Goal: Task Accomplishment & Management: Complete application form

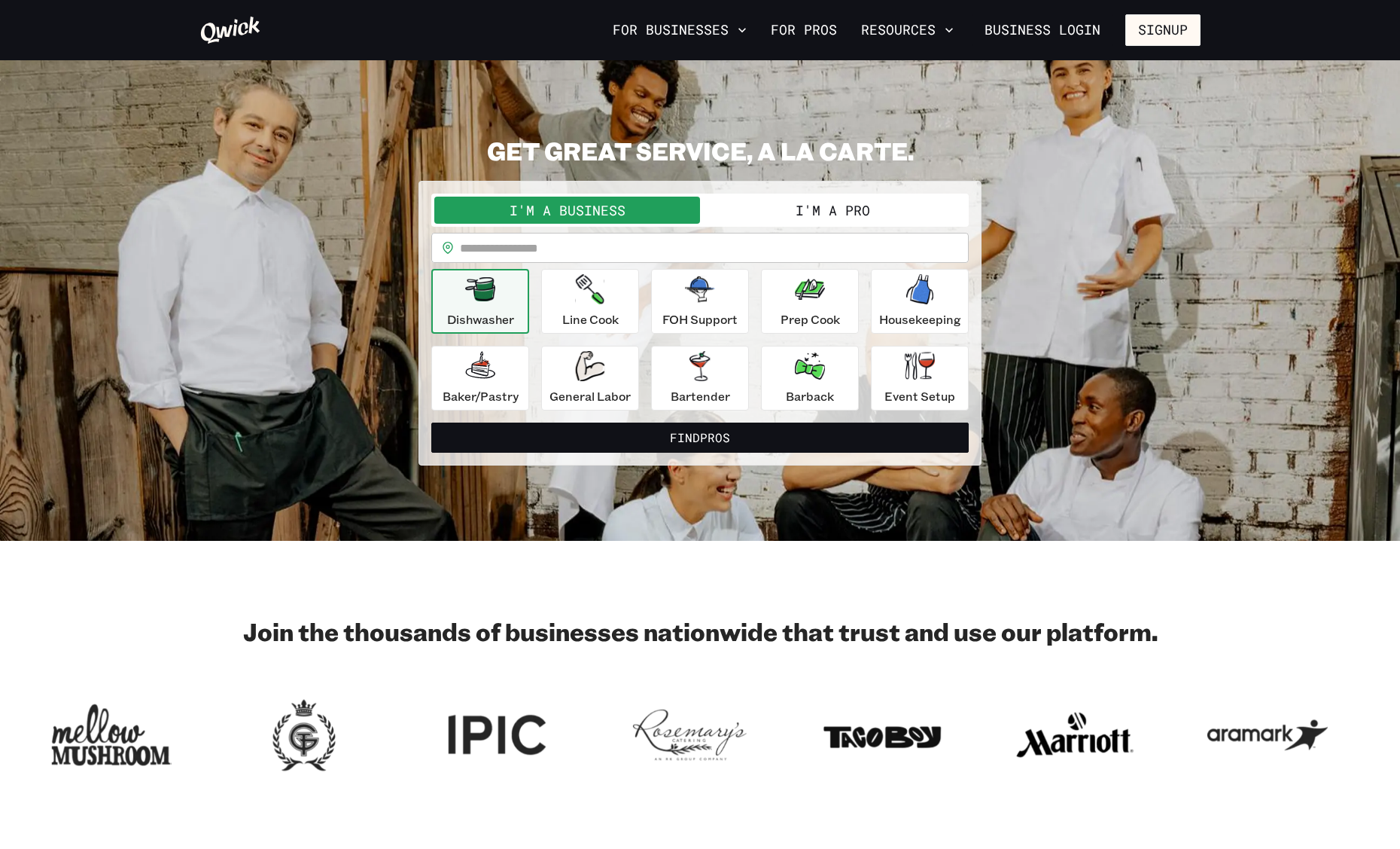
click at [785, 209] on button "I'm a Pro" at bounding box center [832, 210] width 266 height 27
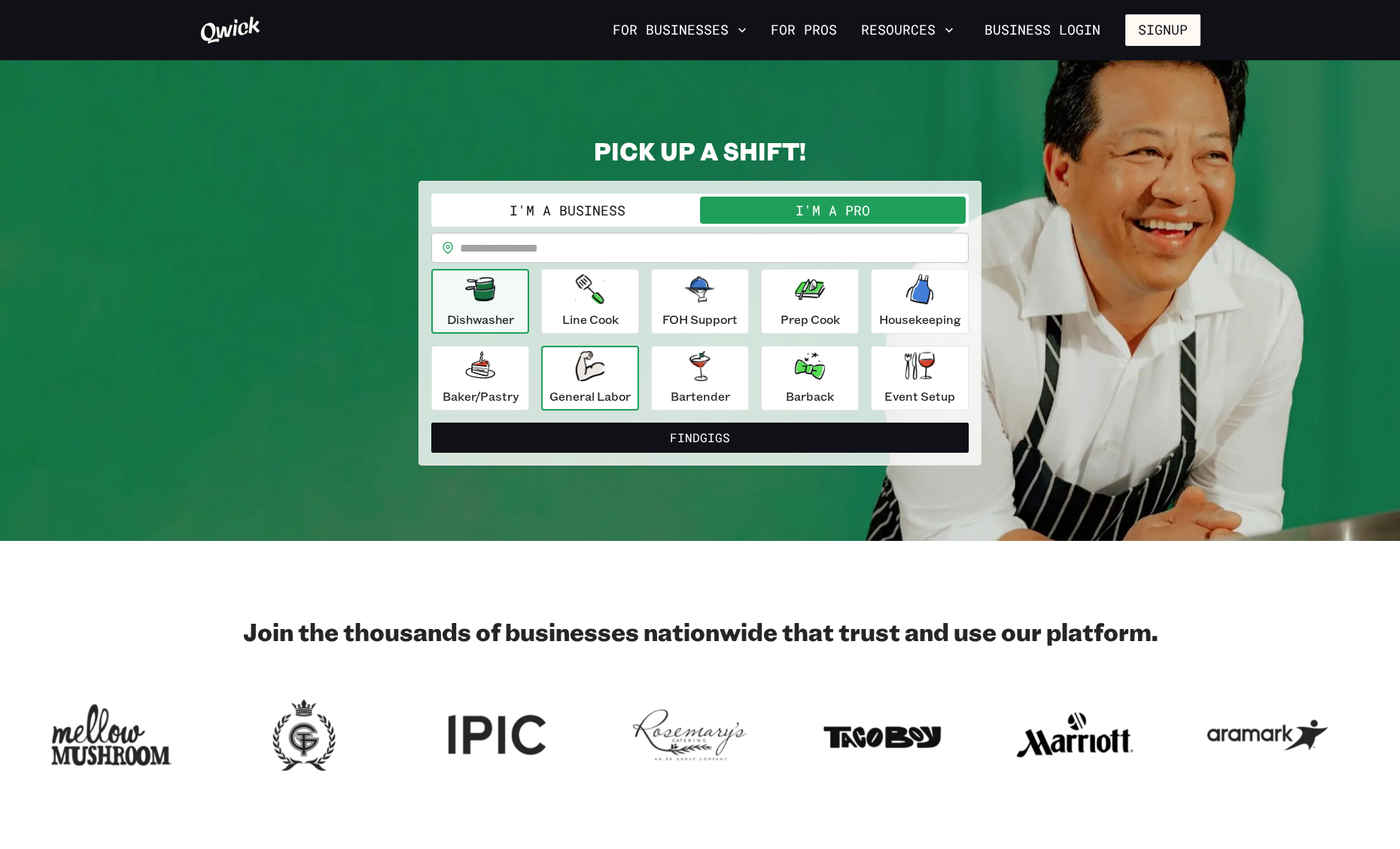
click at [595, 376] on icon "button" at bounding box center [590, 365] width 29 height 30
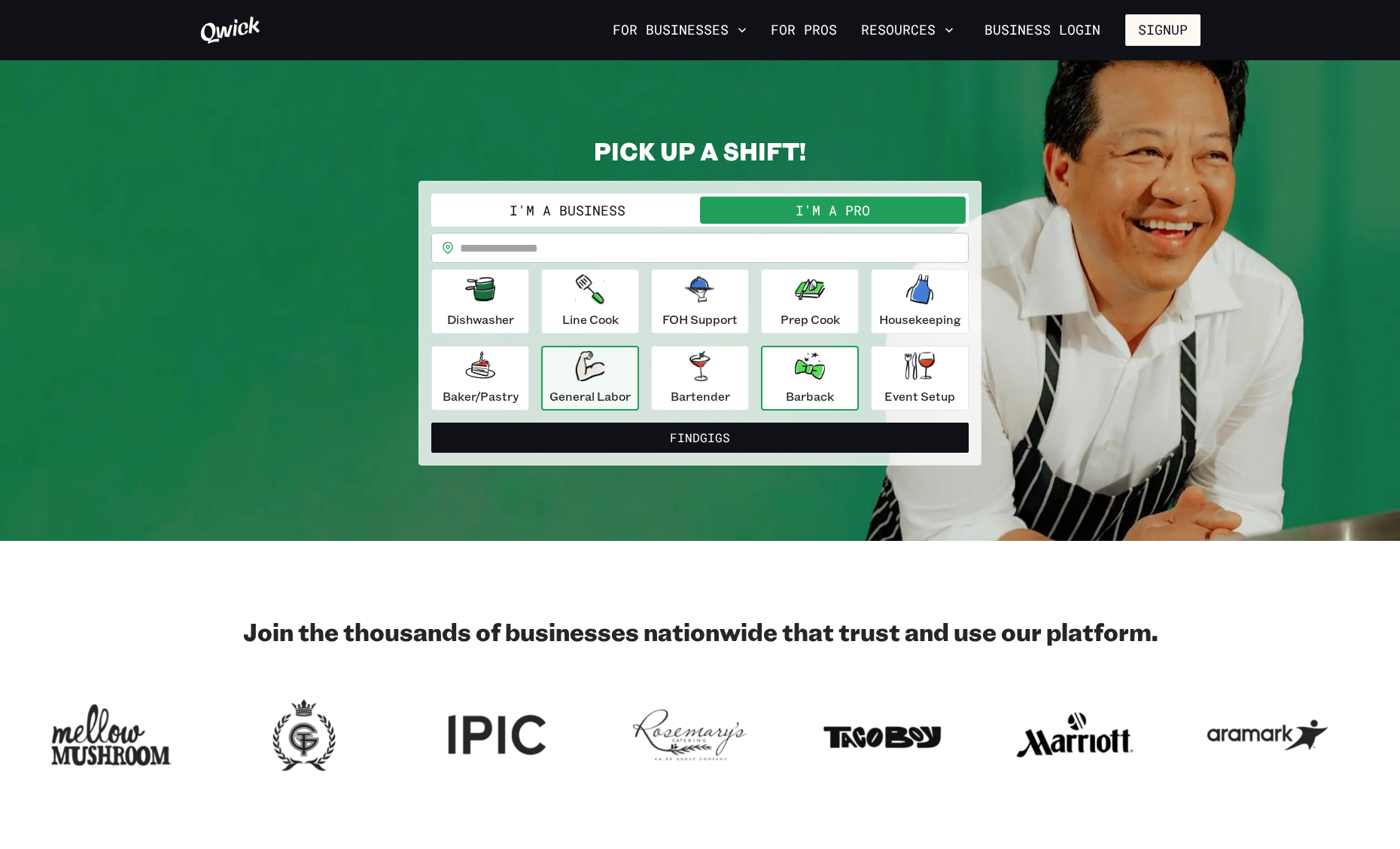
click at [811, 374] on icon "button" at bounding box center [809, 366] width 30 height 27
click at [624, 373] on div "General Labor" at bounding box center [591, 378] width 82 height 54
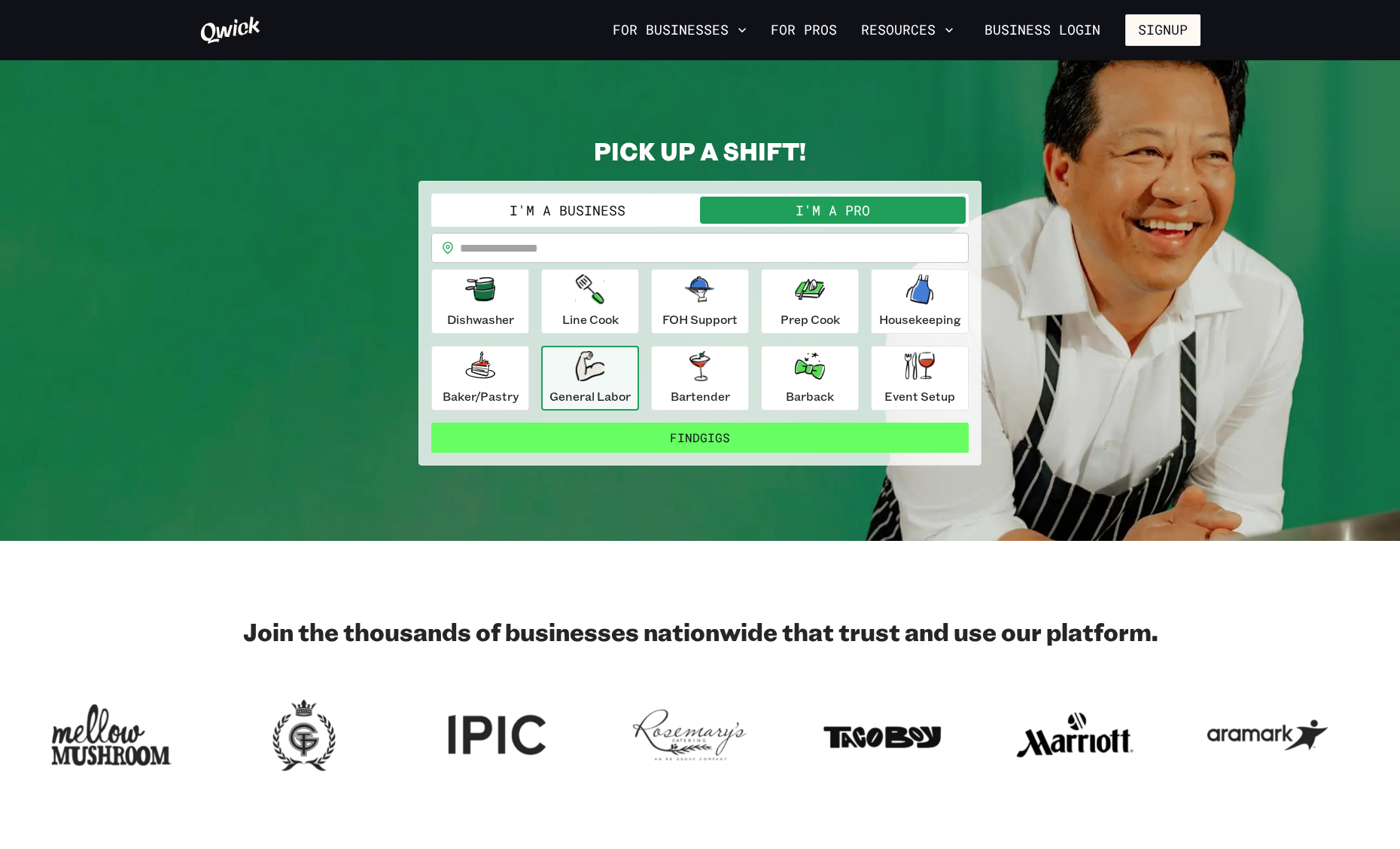
click at [736, 436] on button "Find Gigs" at bounding box center [700, 437] width 537 height 30
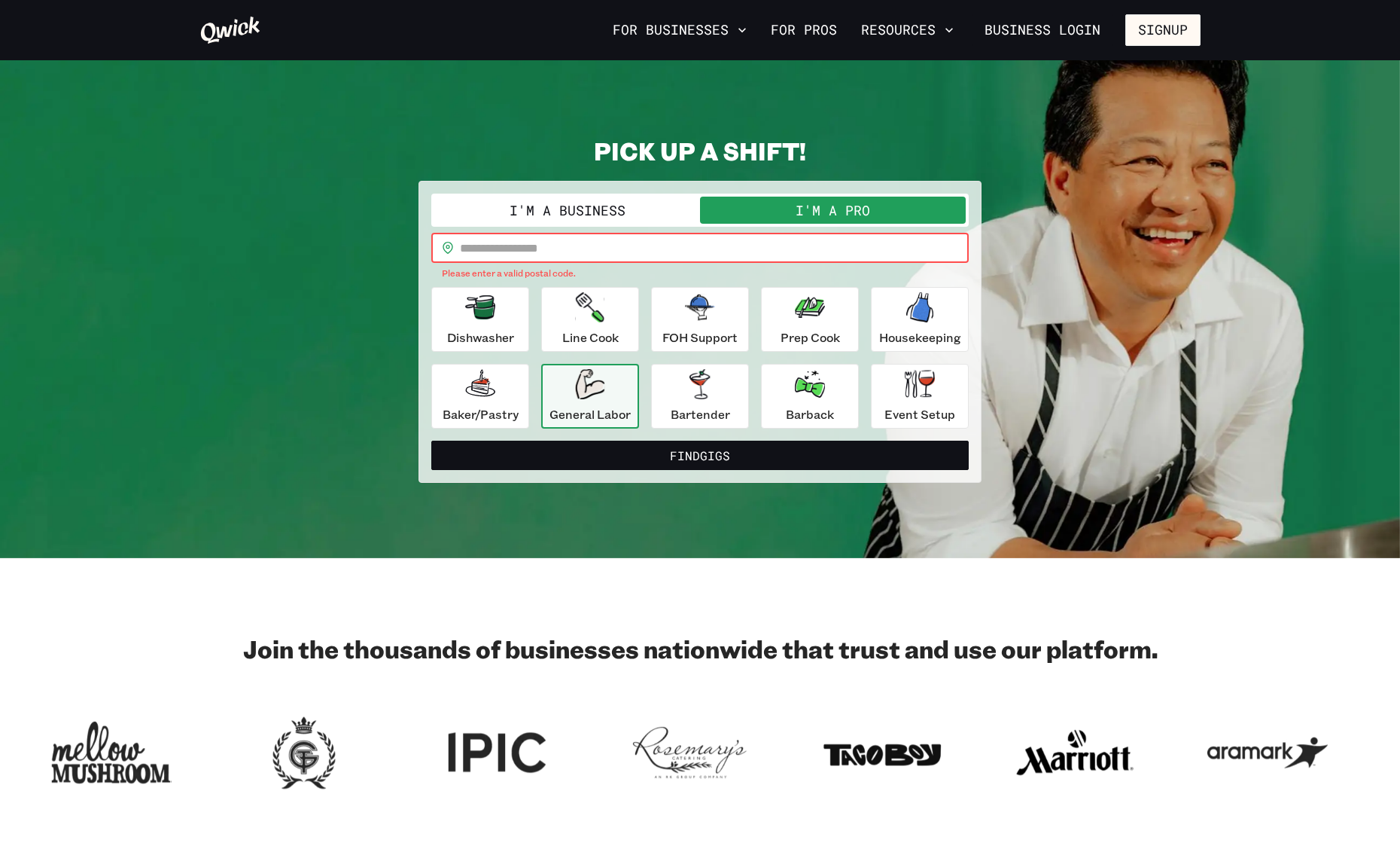
click at [549, 257] on input "text" at bounding box center [714, 247] width 509 height 30
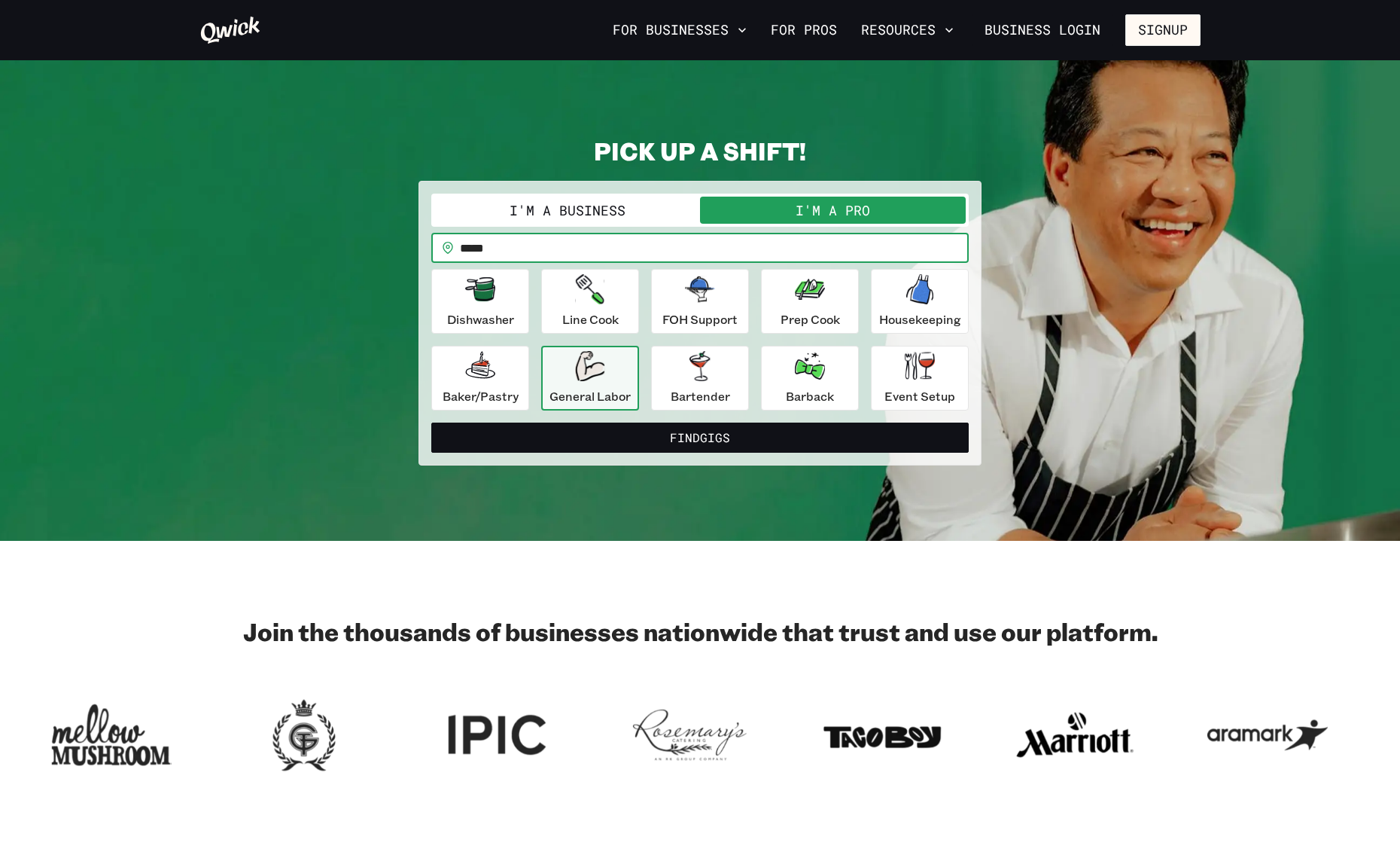
type input "*****"
click at [431, 422] on button "Find Gigs" at bounding box center [700, 437] width 537 height 30
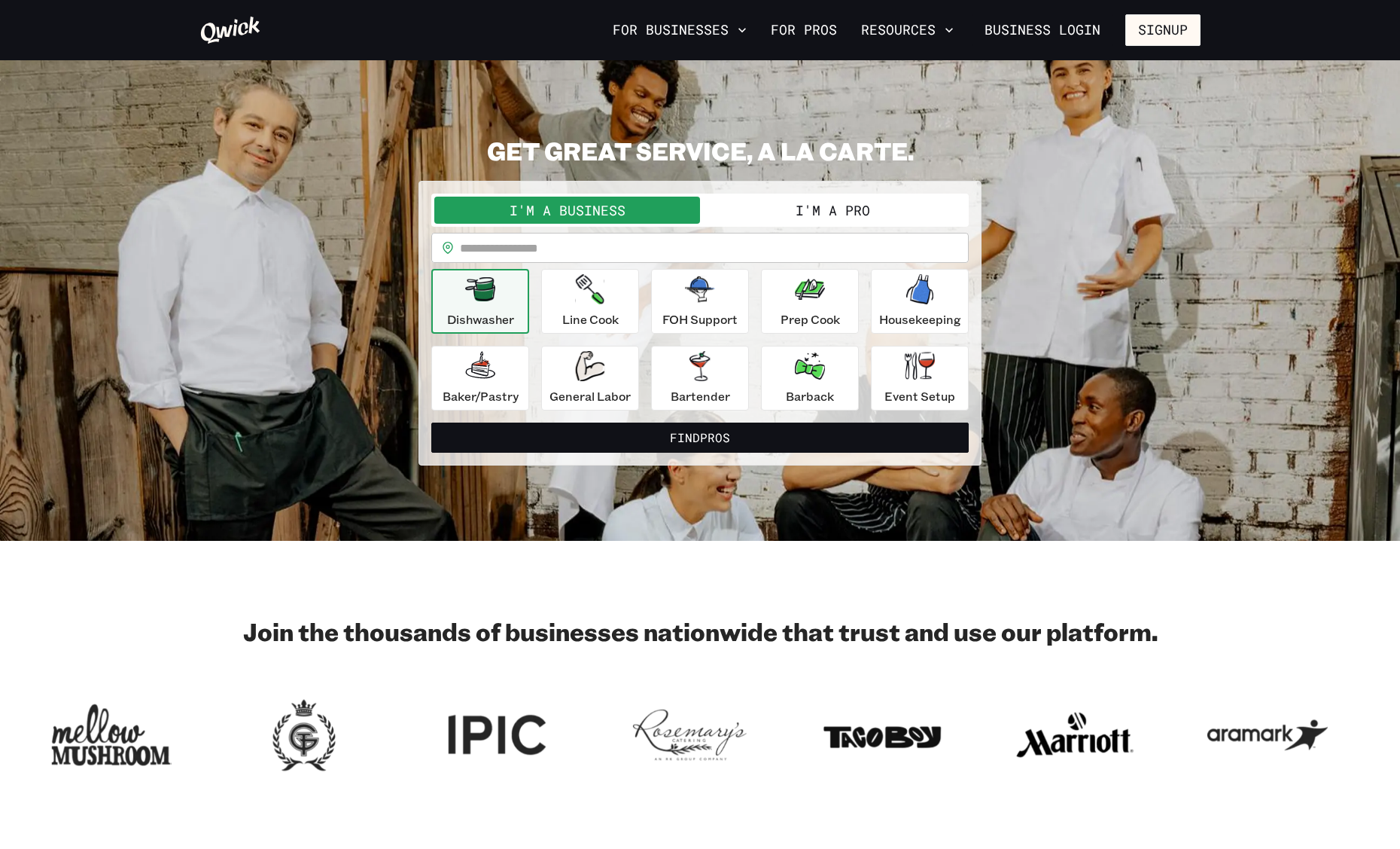
click at [844, 204] on button "I'm a Pro" at bounding box center [832, 210] width 266 height 27
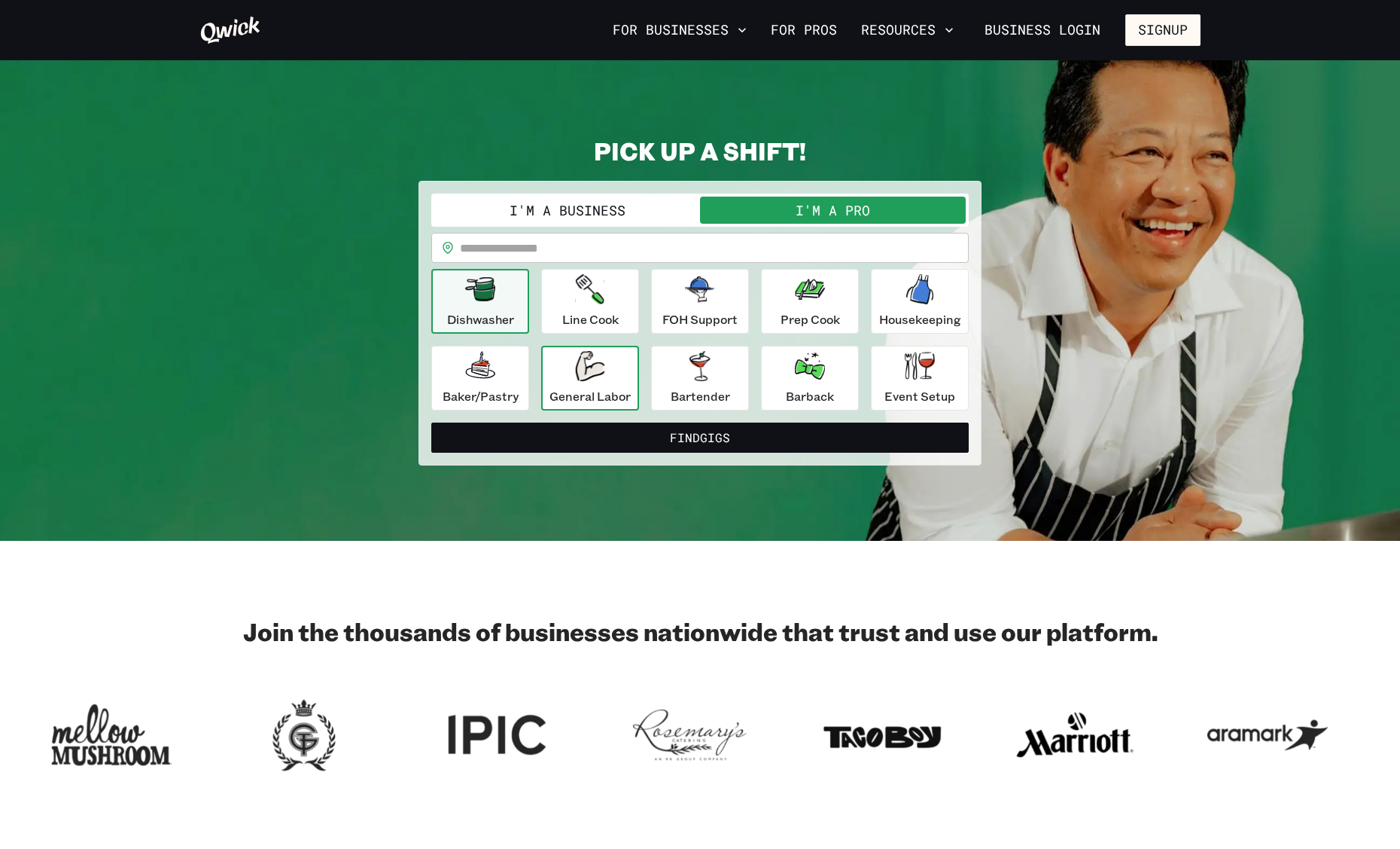
click at [596, 373] on icon "button" at bounding box center [590, 365] width 29 height 30
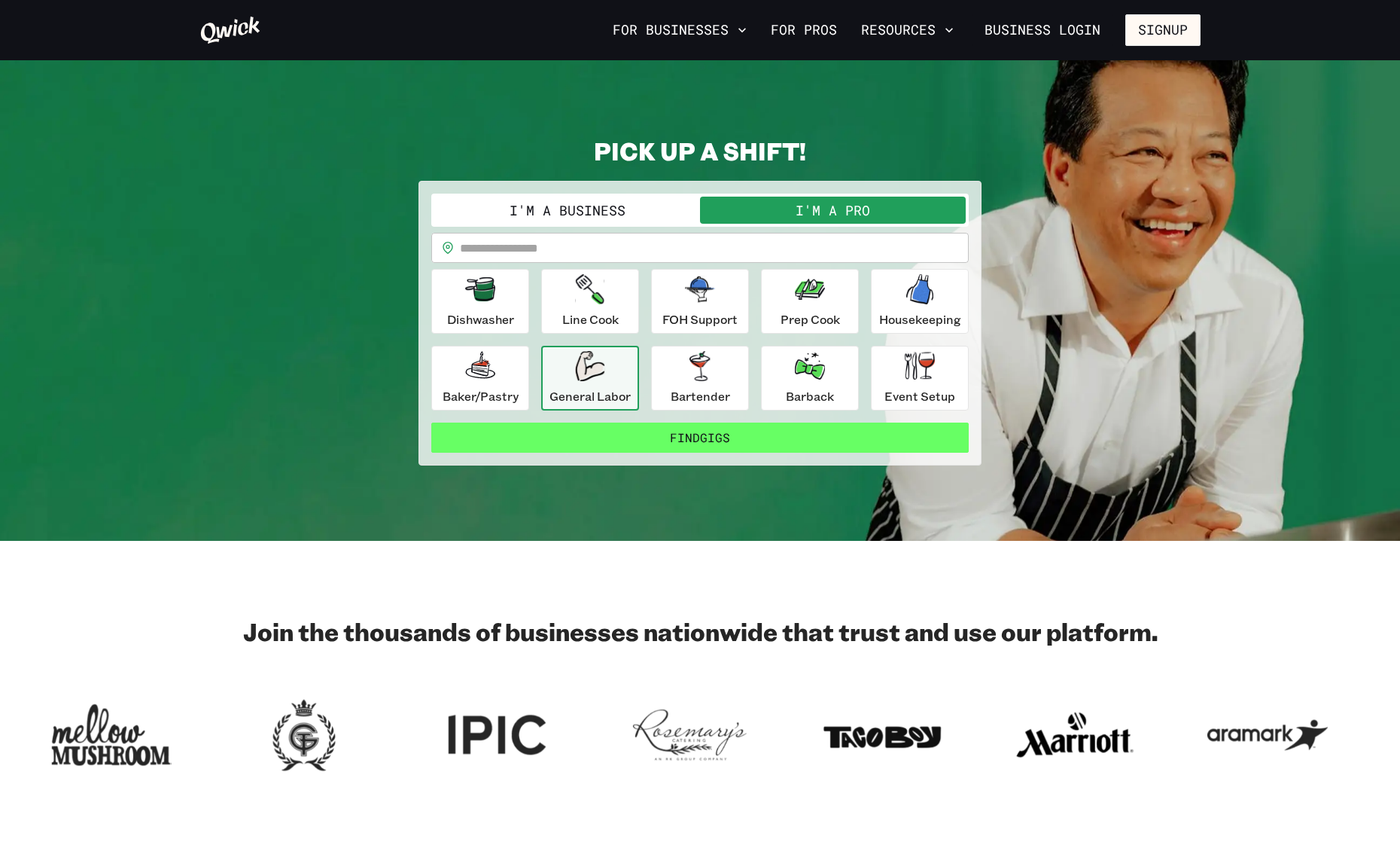
click at [693, 450] on button "Find Gigs" at bounding box center [700, 437] width 537 height 30
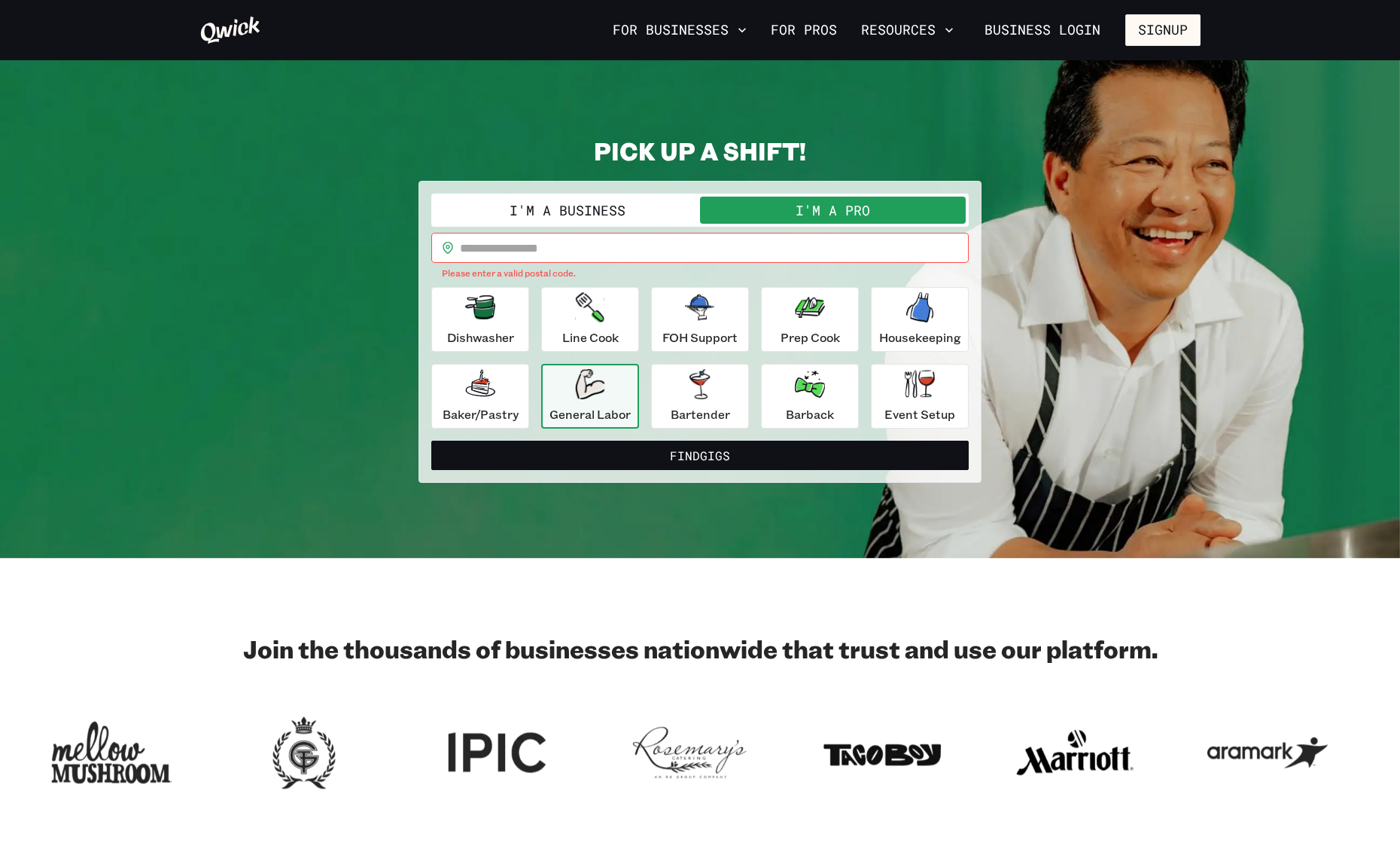
click at [574, 241] on input "text" at bounding box center [714, 247] width 509 height 30
type input "*"
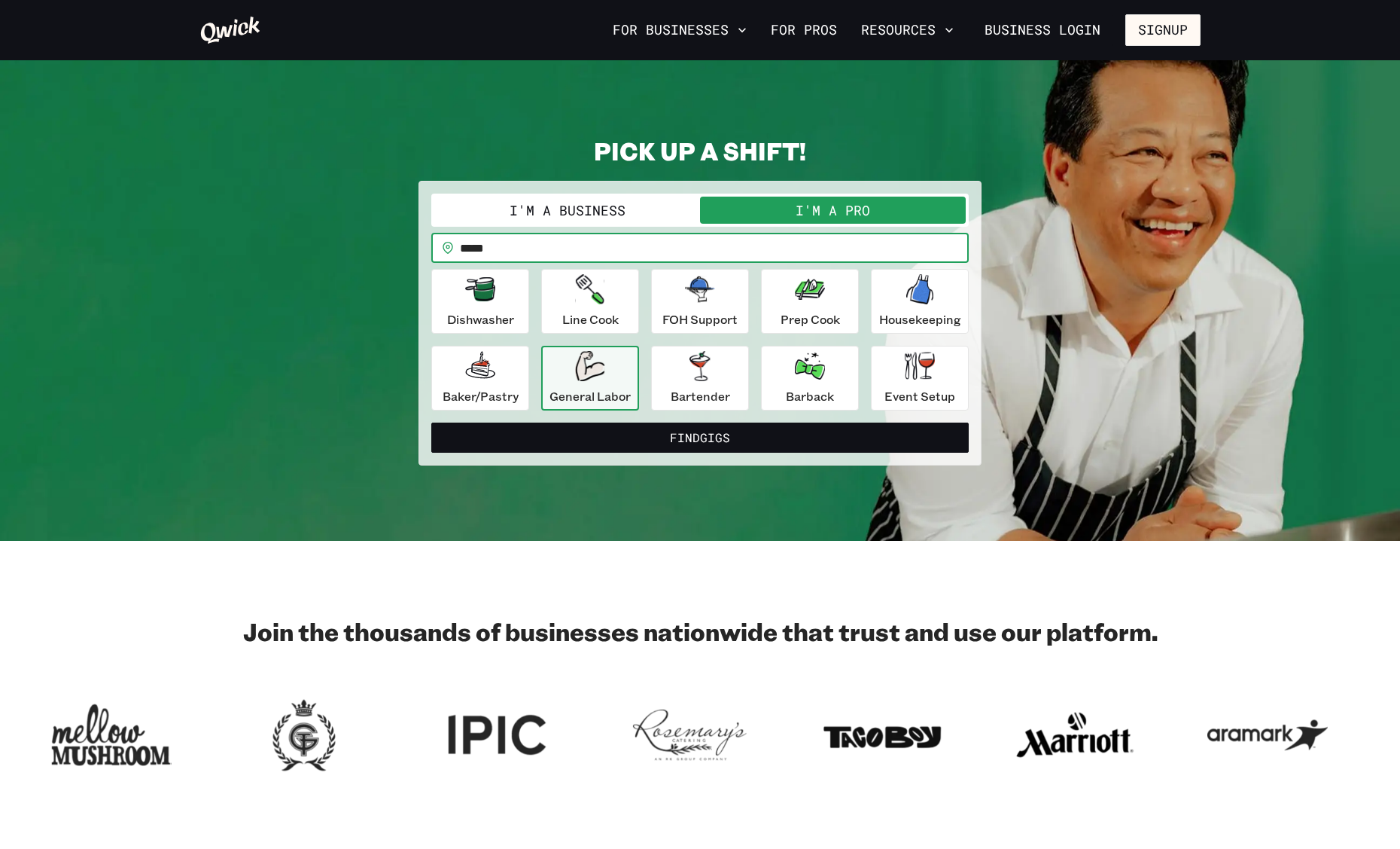
type input "*****"
click at [431, 422] on button "Find Gigs" at bounding box center [700, 437] width 537 height 30
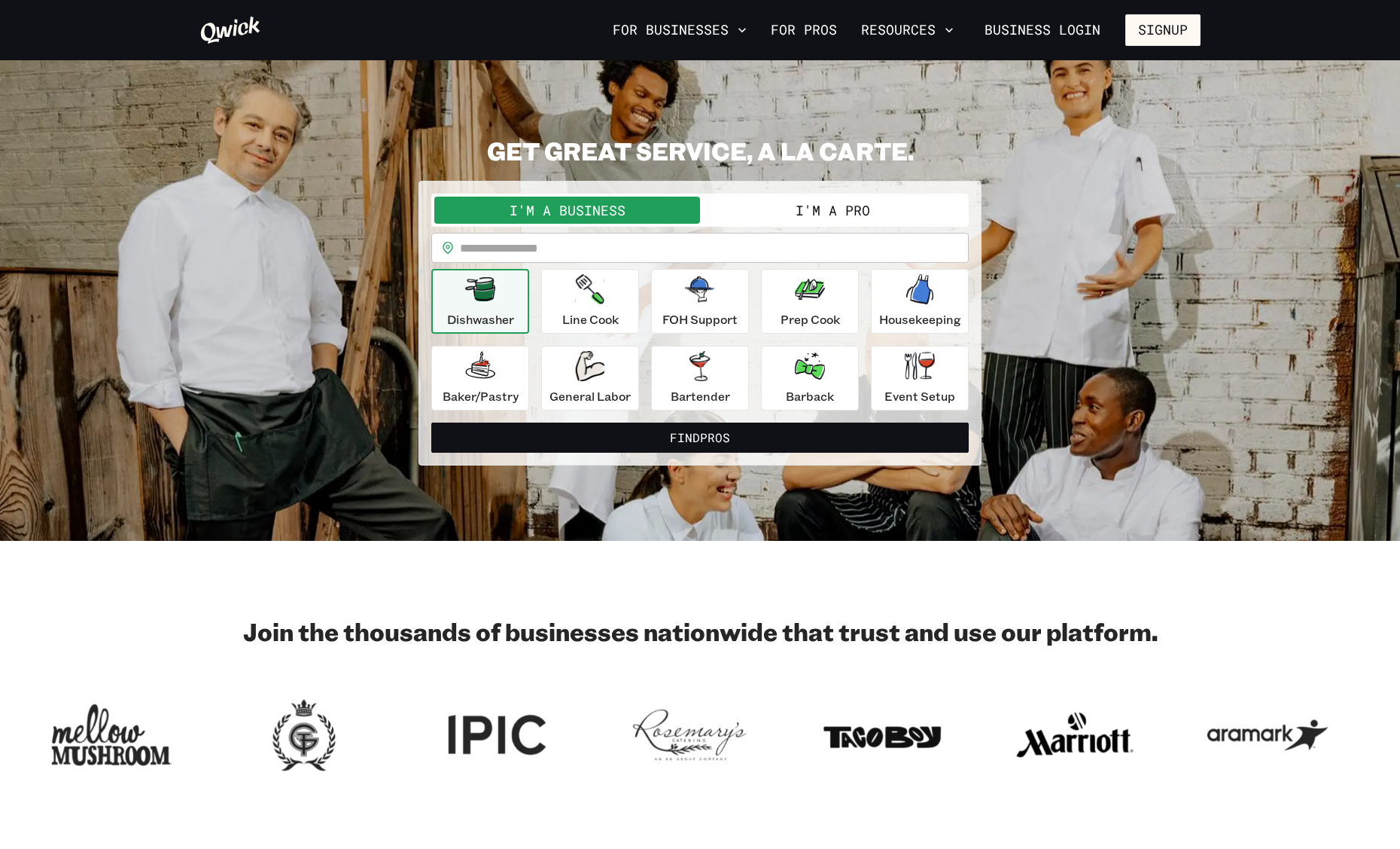
click at [814, 215] on button "I'm a Pro" at bounding box center [832, 210] width 266 height 27
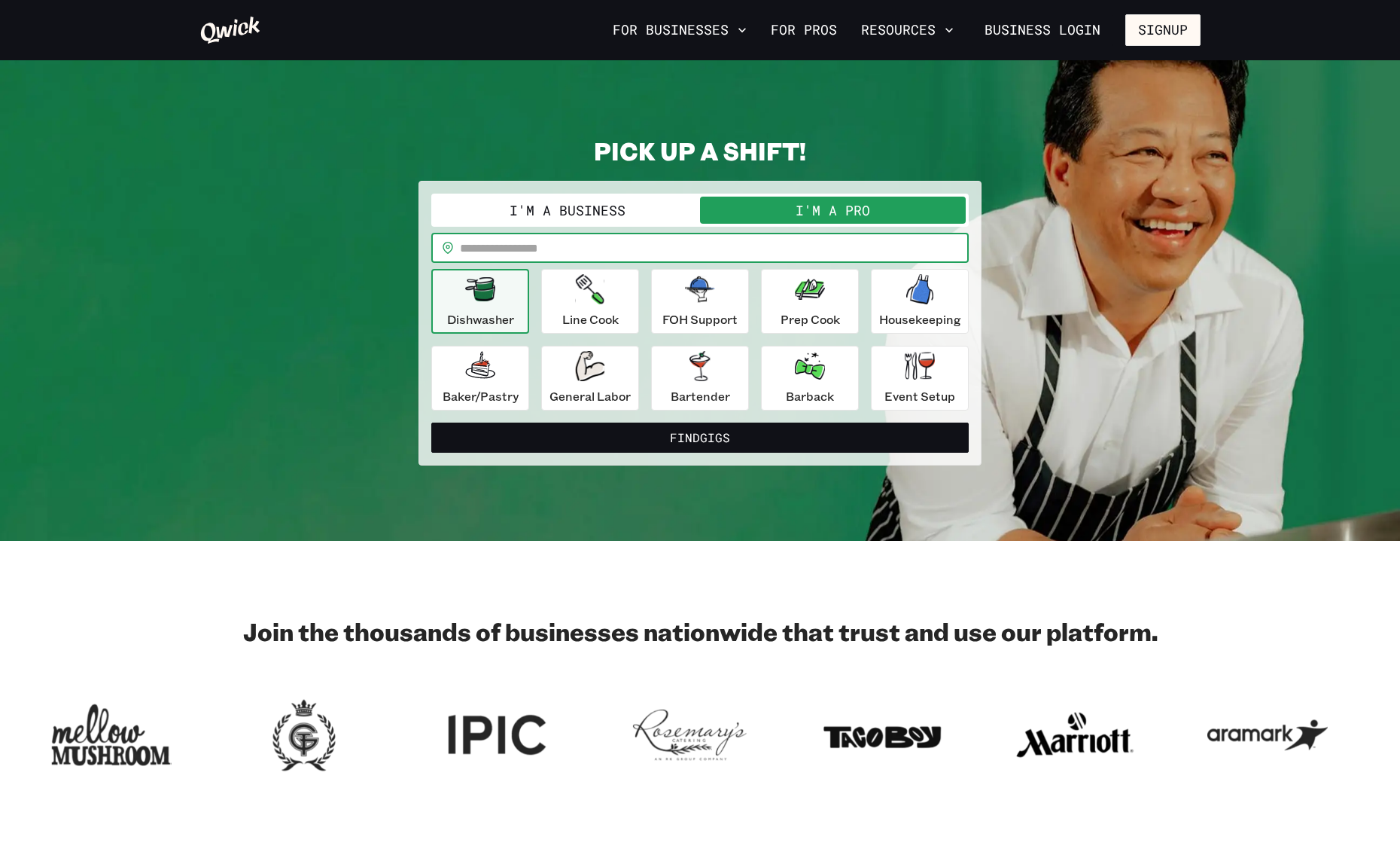
click at [720, 244] on input "text" at bounding box center [714, 247] width 509 height 30
type input "*****"
click at [583, 363] on icon "button" at bounding box center [590, 365] width 29 height 30
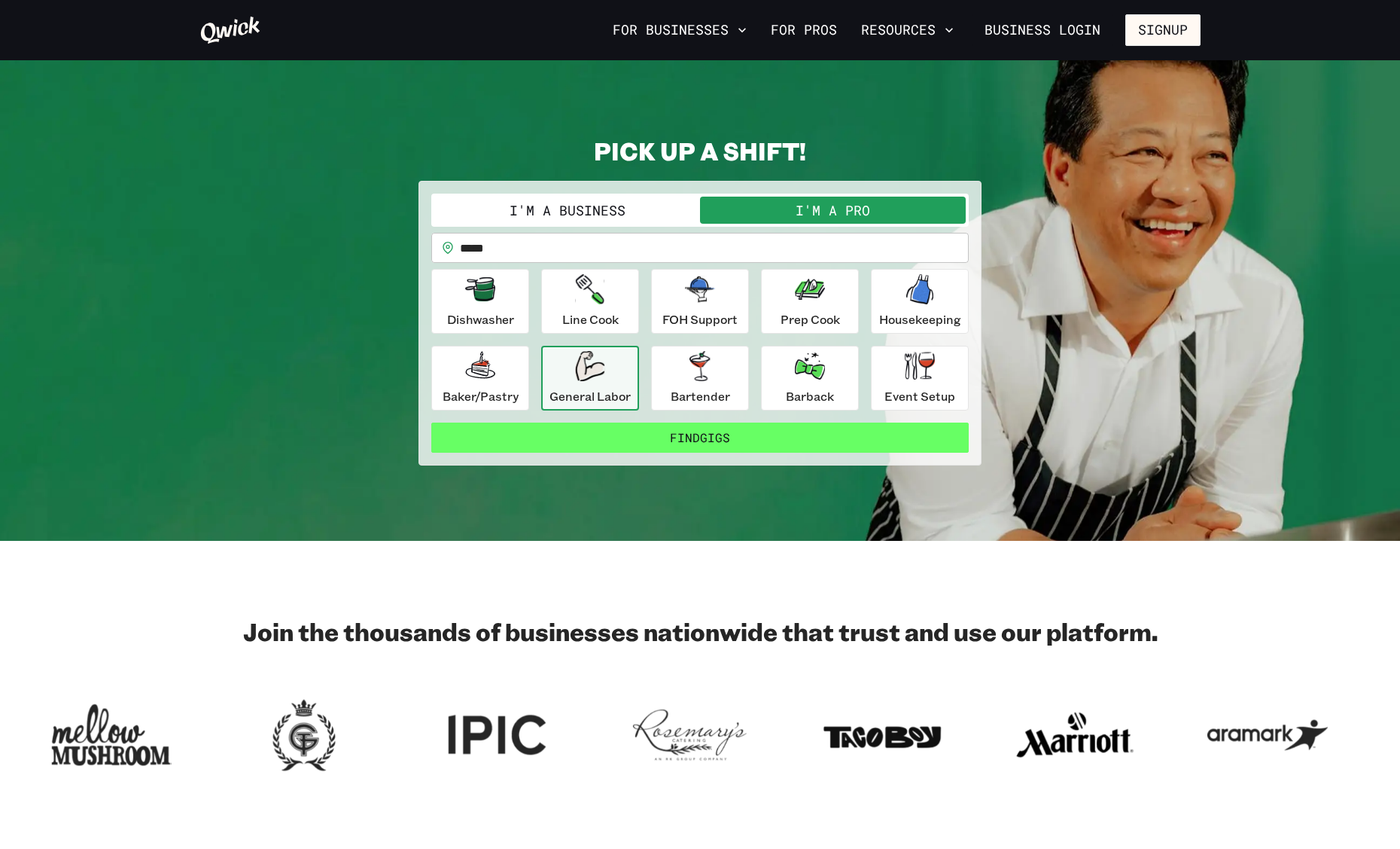
click at [640, 433] on button "Find Gigs" at bounding box center [700, 437] width 537 height 30
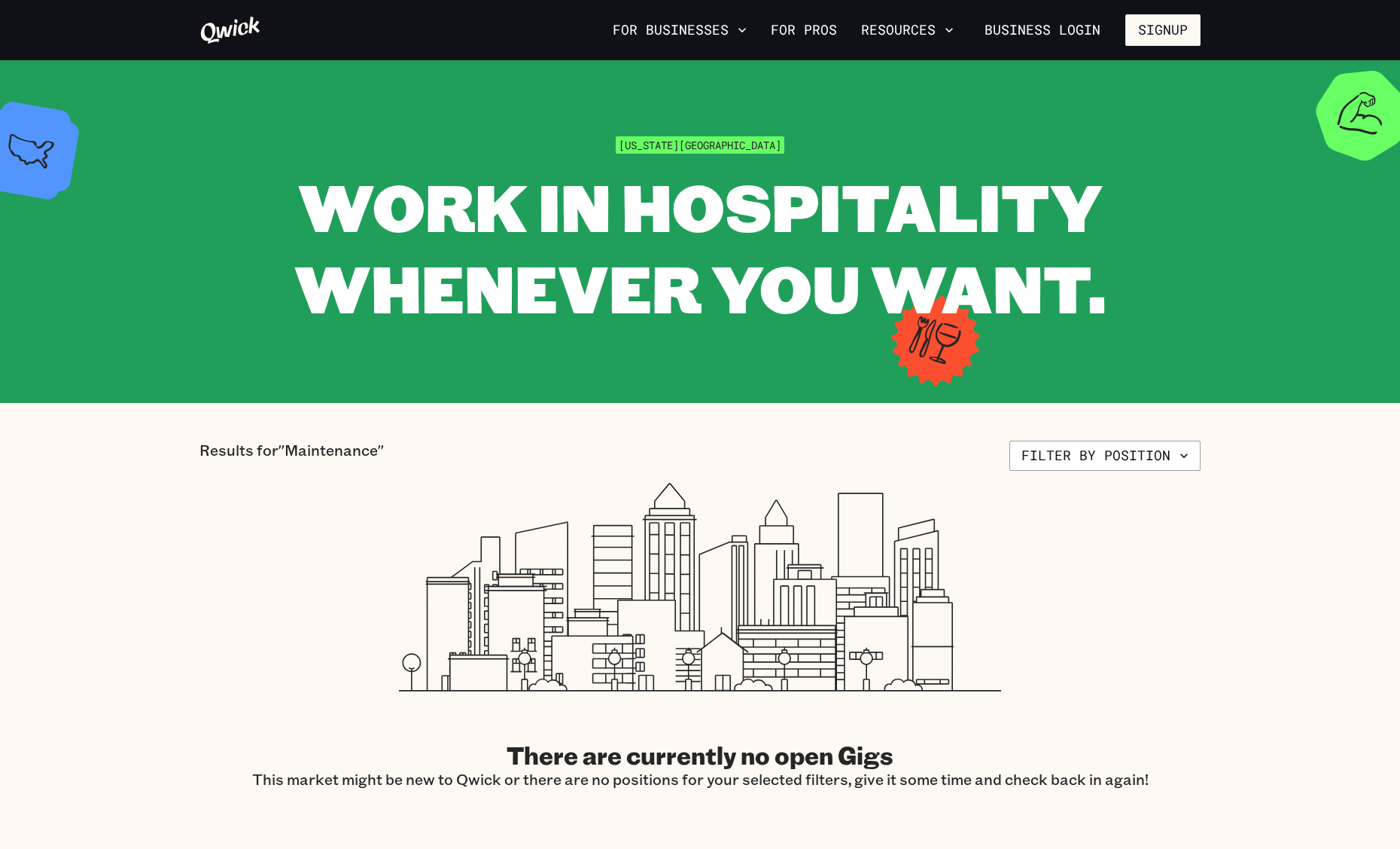
click at [712, 148] on span "[US_STATE][GEOGRAPHIC_DATA]" at bounding box center [700, 145] width 169 height 17
click at [711, 147] on span "[US_STATE][GEOGRAPHIC_DATA]" at bounding box center [700, 145] width 169 height 17
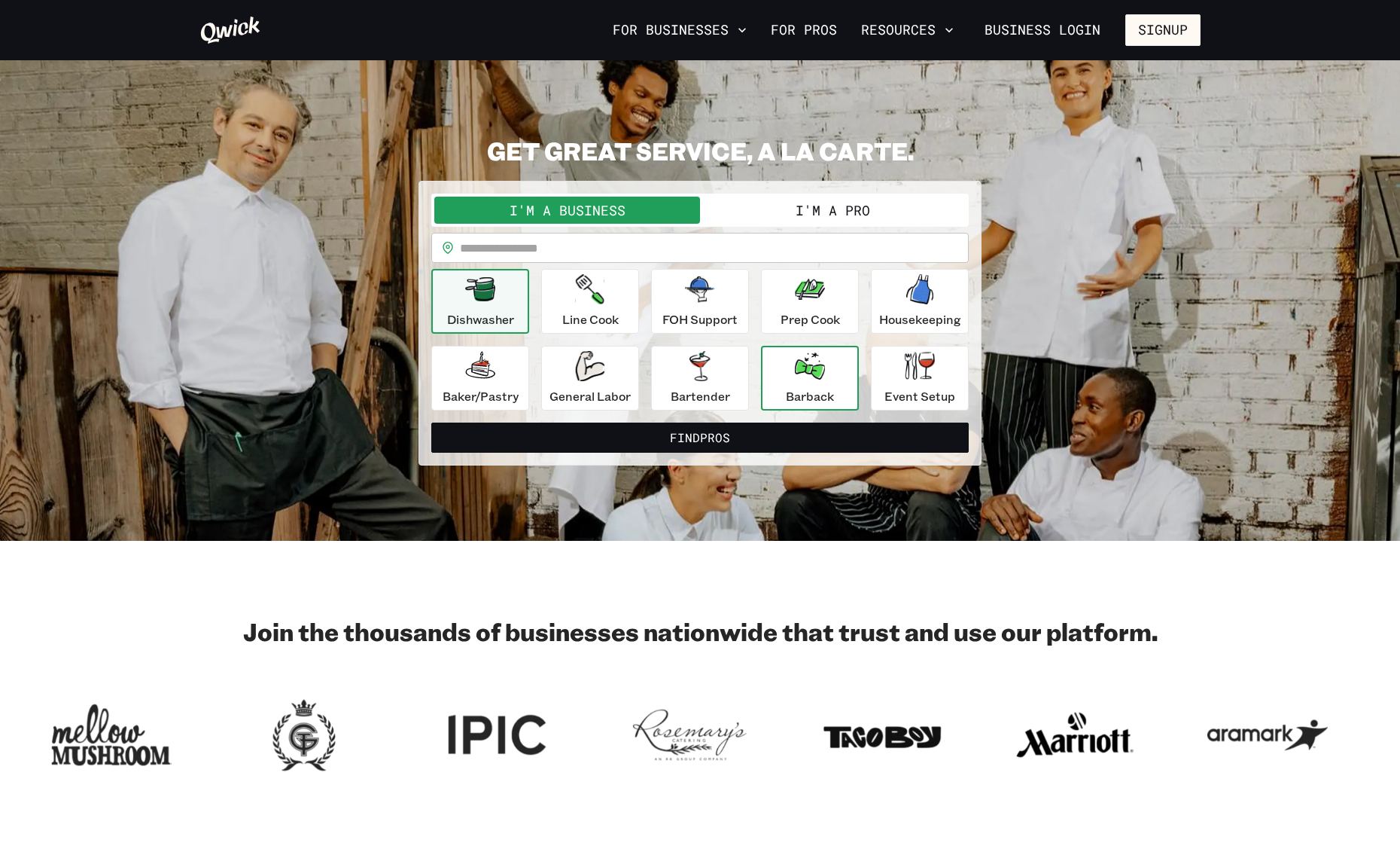
click at [817, 394] on p "Barback" at bounding box center [809, 396] width 49 height 18
click at [627, 255] on input "text" at bounding box center [714, 247] width 509 height 30
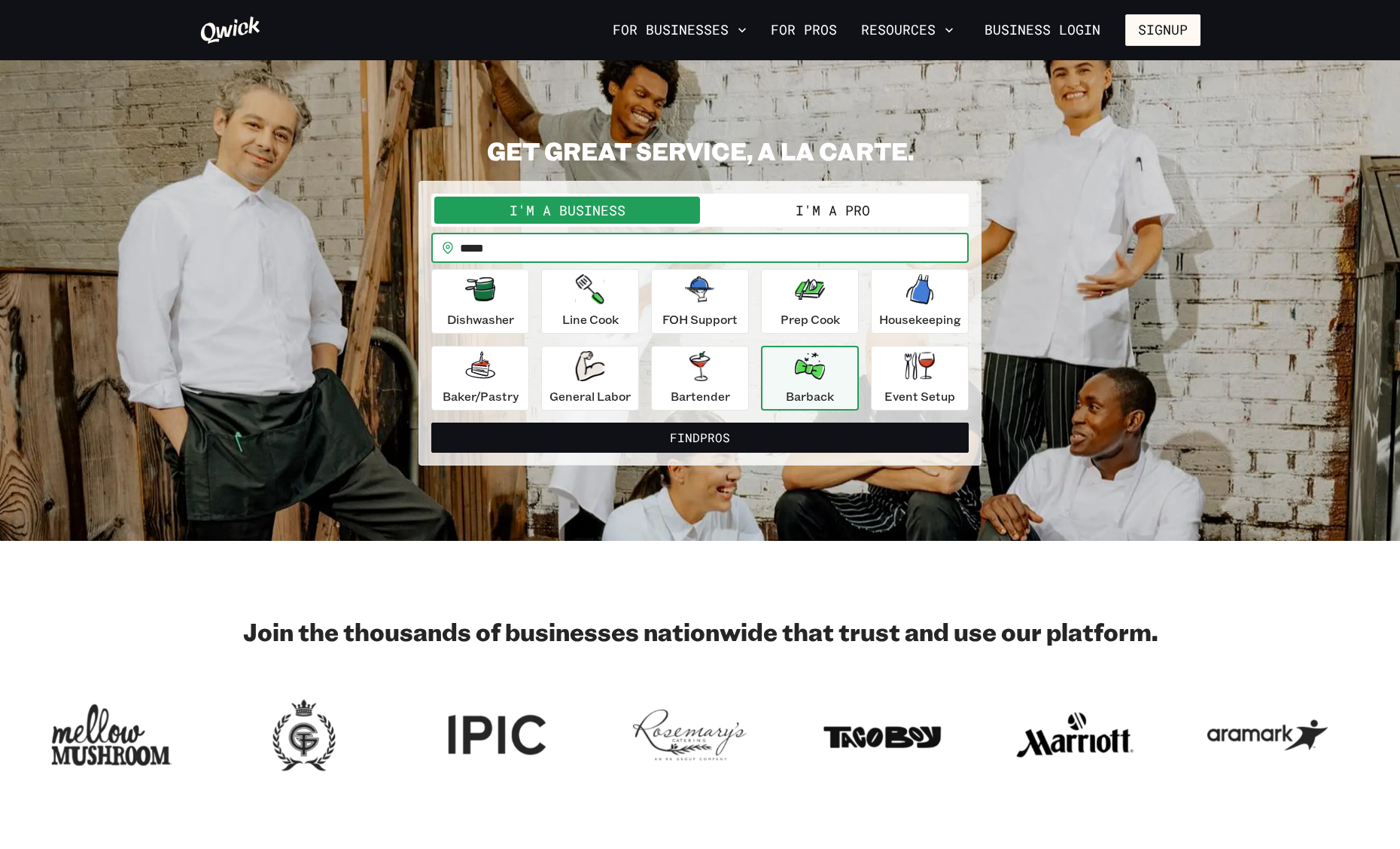
type input "*****"
click at [431, 422] on button "Find Pros" at bounding box center [700, 437] width 537 height 30
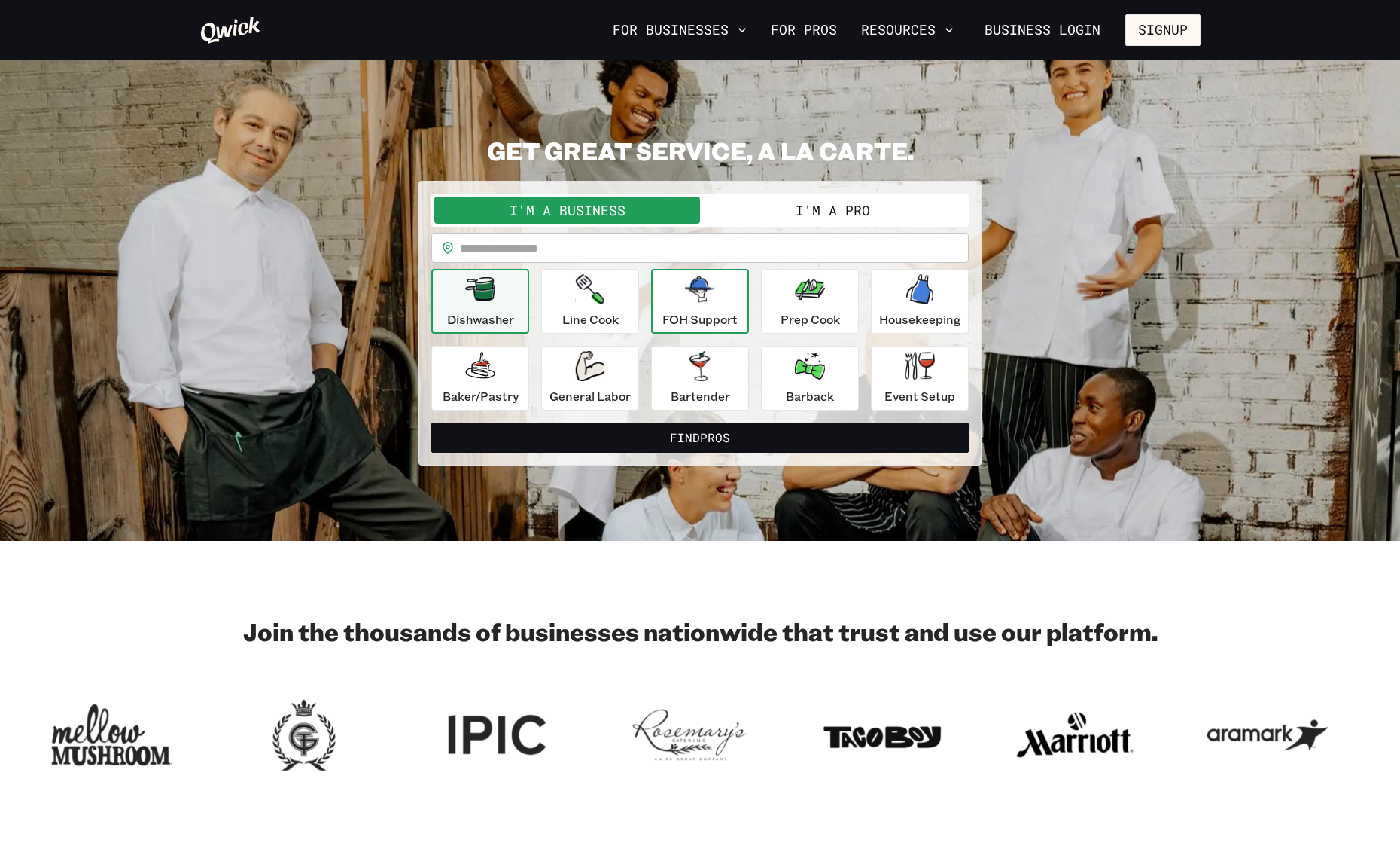
click at [701, 305] on div "FOH Support" at bounding box center [700, 301] width 75 height 54
click at [809, 205] on button "I'm a Pro" at bounding box center [832, 210] width 266 height 27
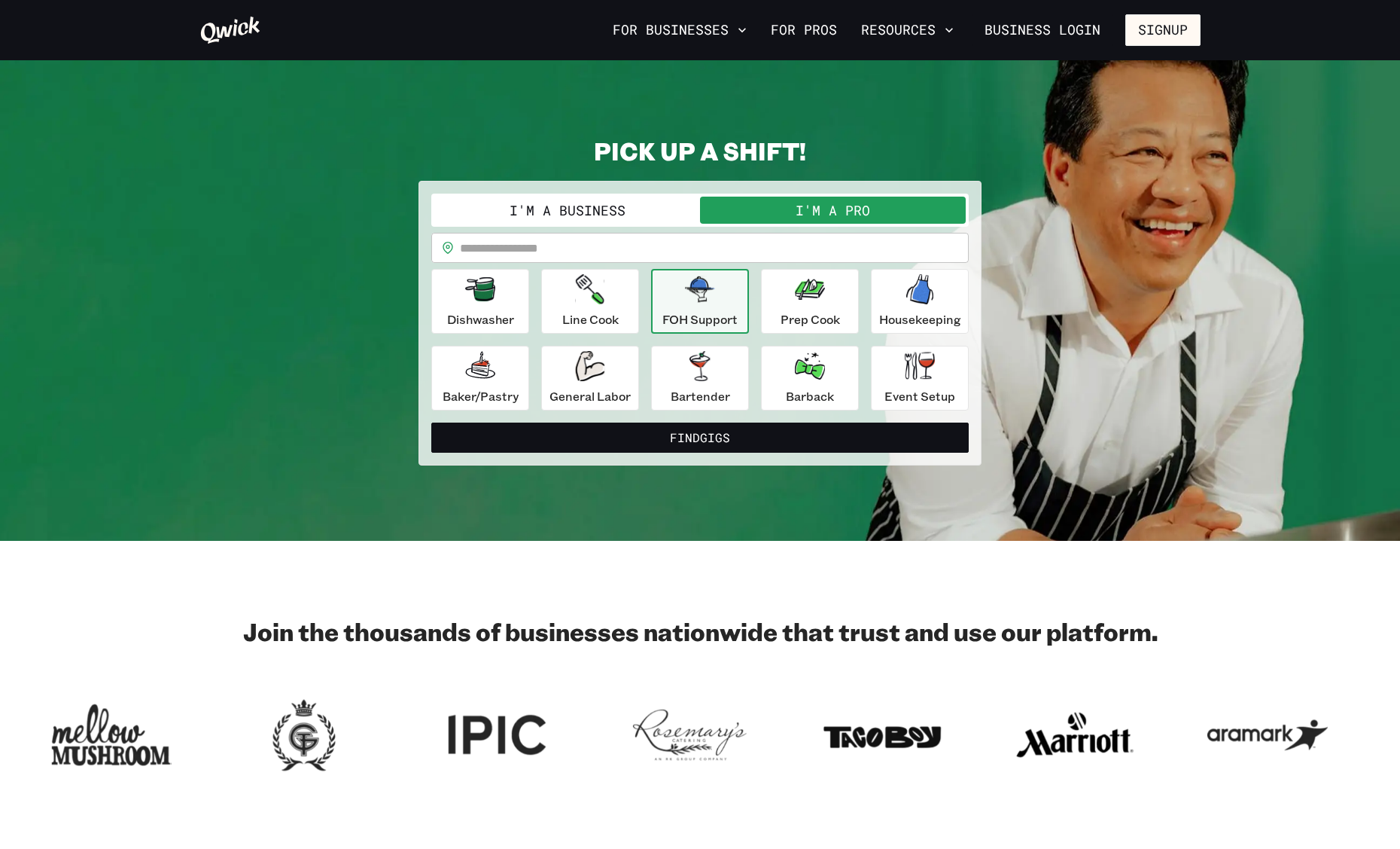
click at [721, 230] on div "**********" at bounding box center [700, 301] width 537 height 217
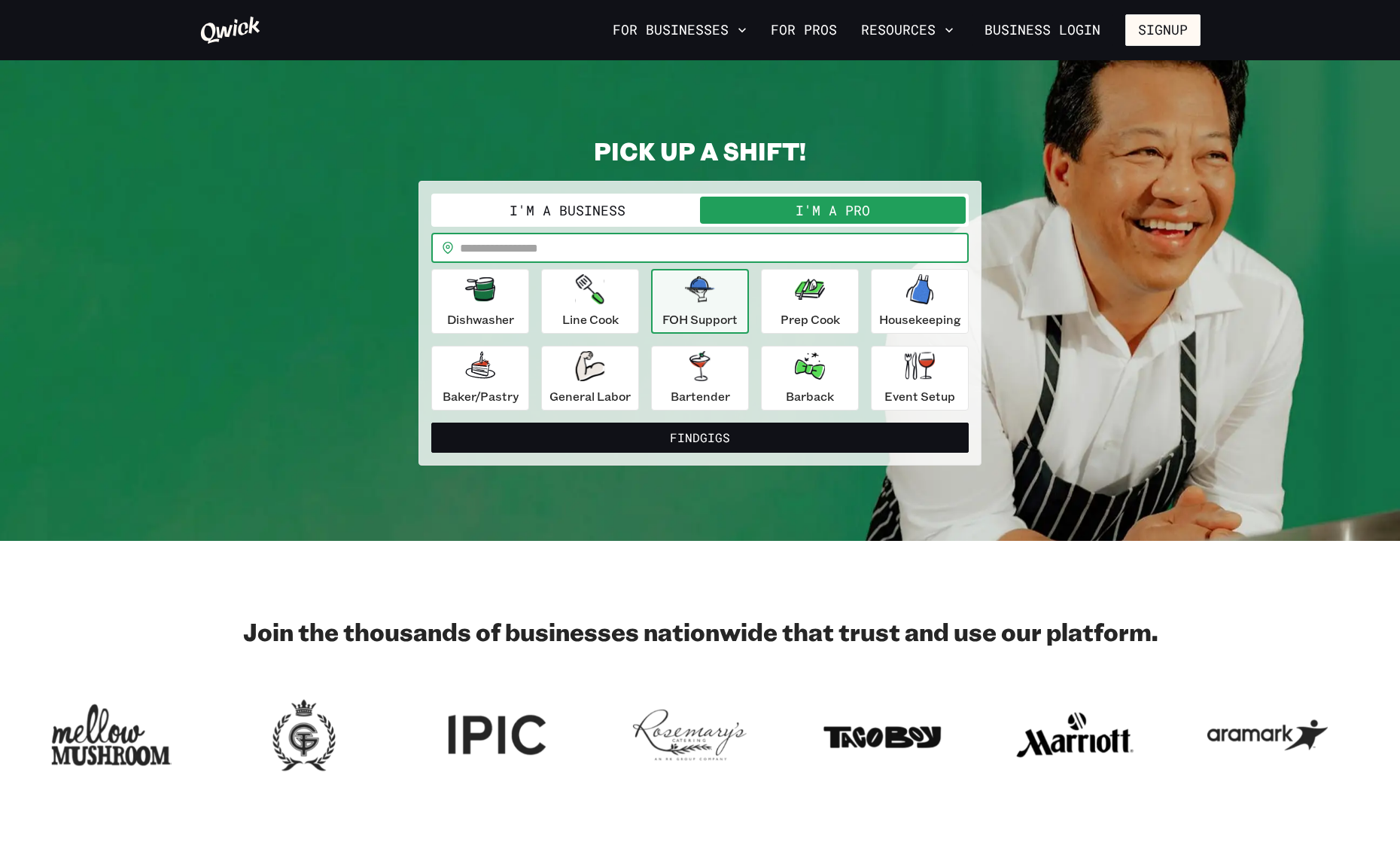
click at [717, 235] on input "text" at bounding box center [714, 247] width 509 height 30
type input "*****"
click at [431, 422] on button "Find Gigs" at bounding box center [700, 437] width 537 height 30
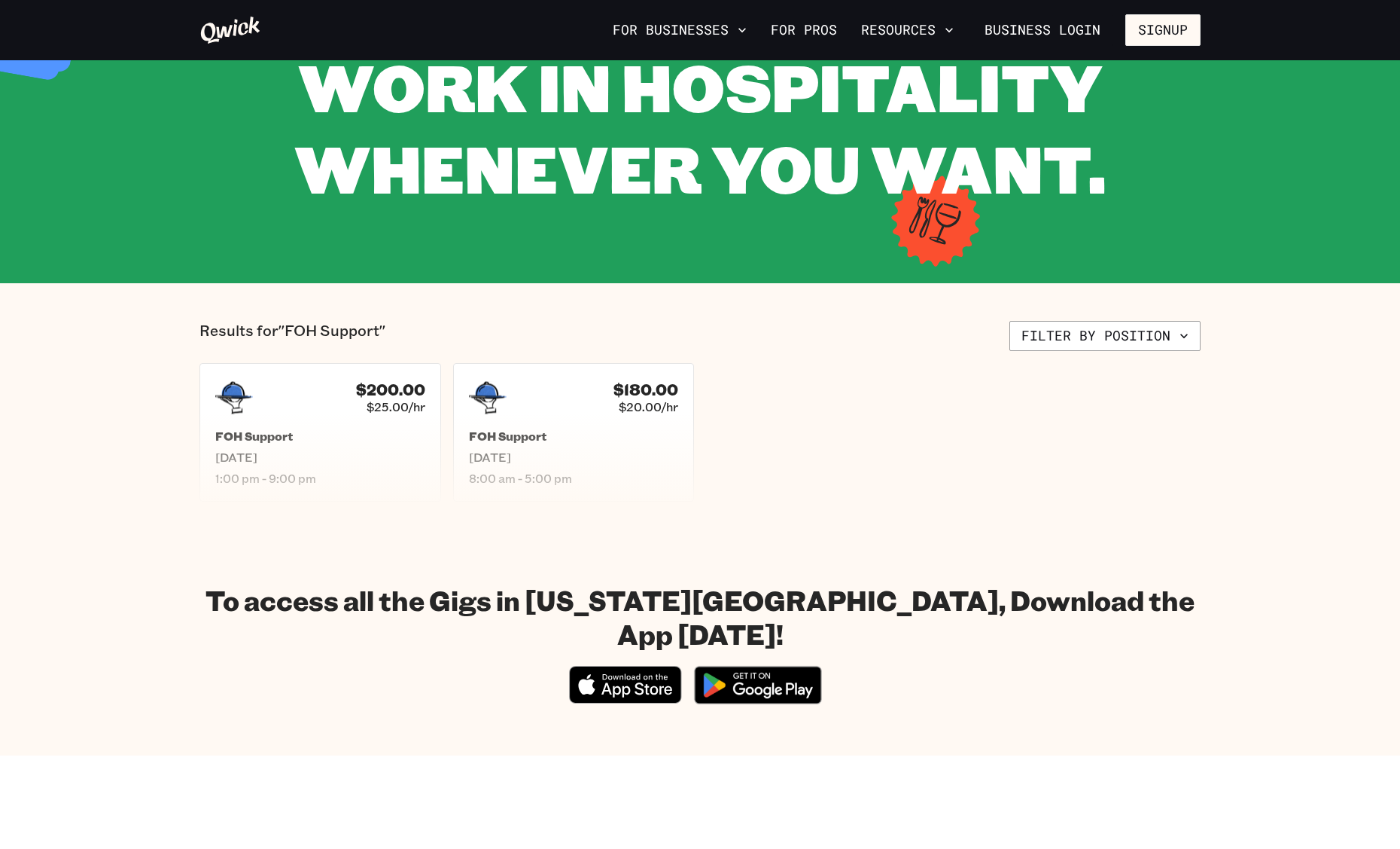
scroll to position [33, 0]
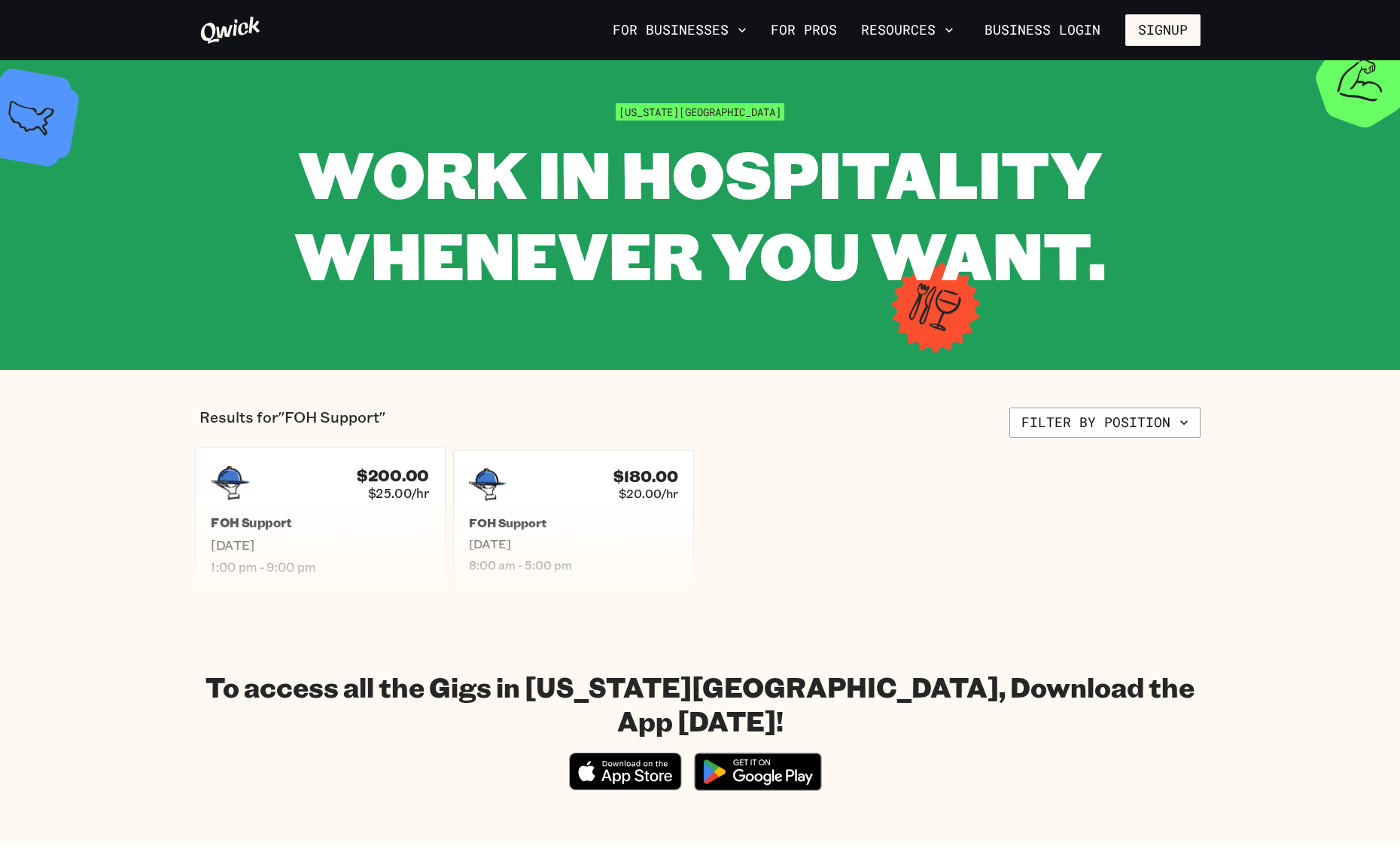
click at [345, 528] on h5 "FOH Support" at bounding box center [320, 523] width 218 height 16
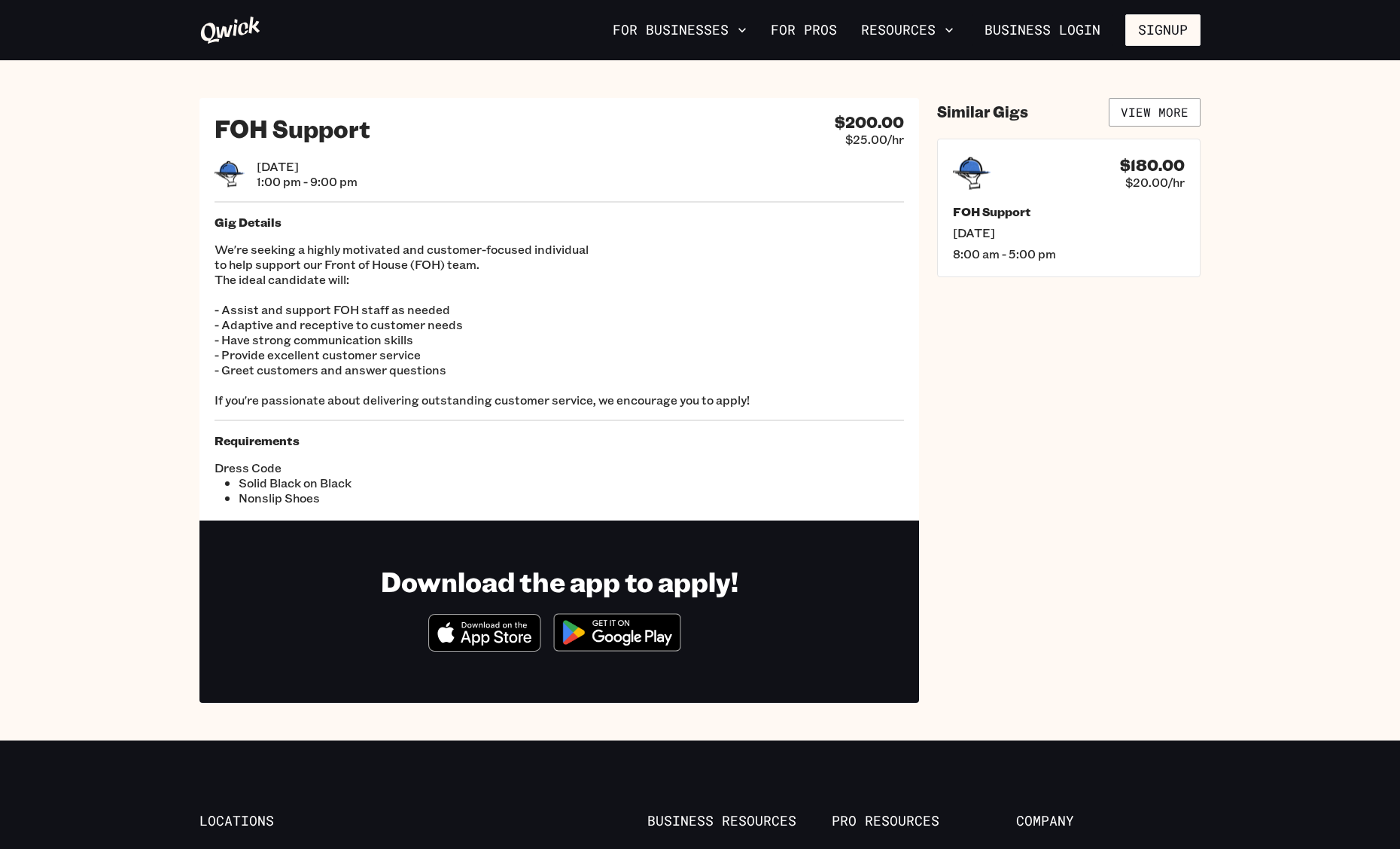
scroll to position [33, 0]
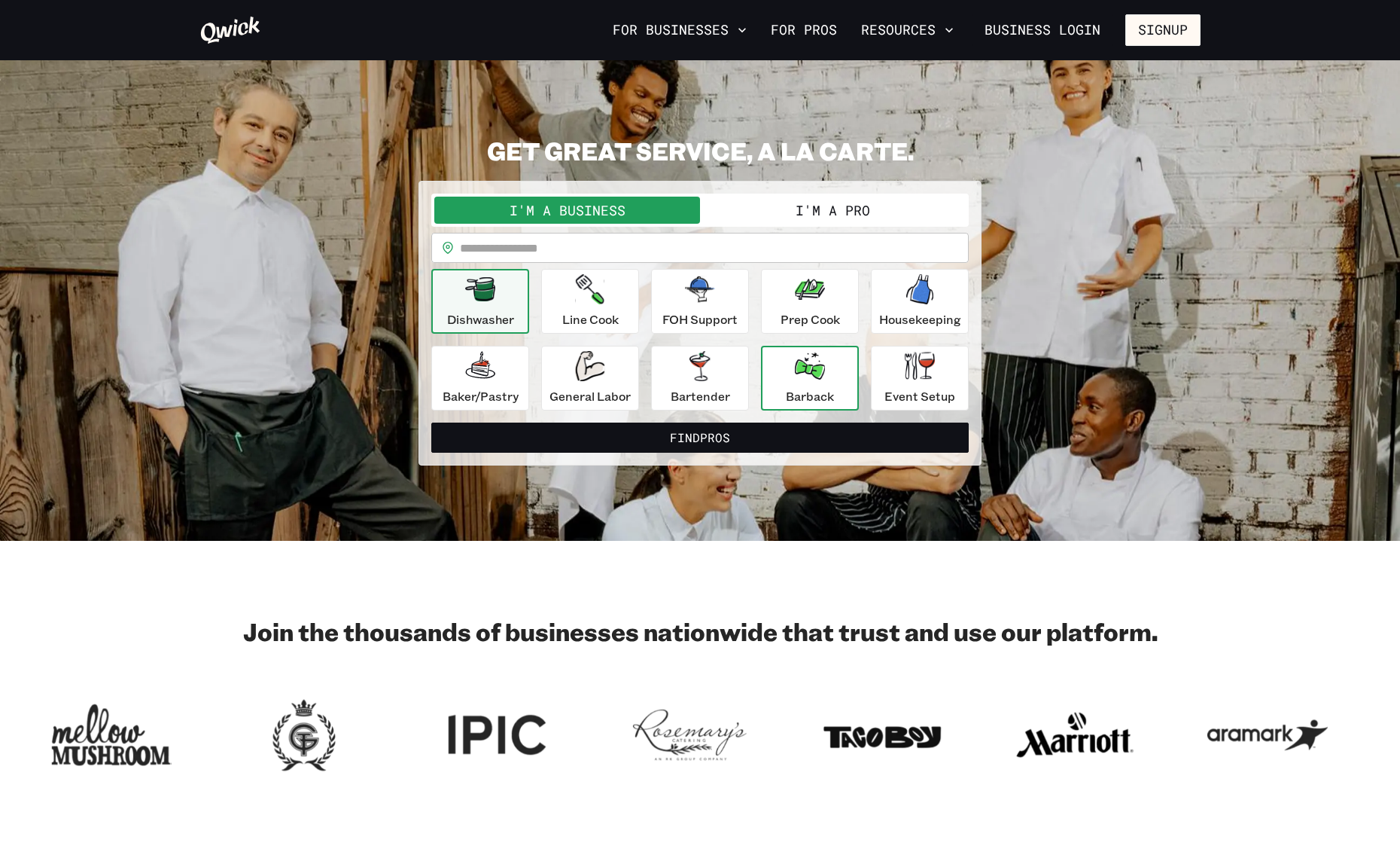
click at [803, 379] on icon "button" at bounding box center [809, 366] width 30 height 27
click at [795, 228] on div "I'm a Business I'm a Pro I’m a BUSINESS looking for a.. Barback ******* ​ ​ ​ D…" at bounding box center [700, 301] width 537 height 217
click at [792, 220] on button "I'm a Pro" at bounding box center [832, 210] width 266 height 27
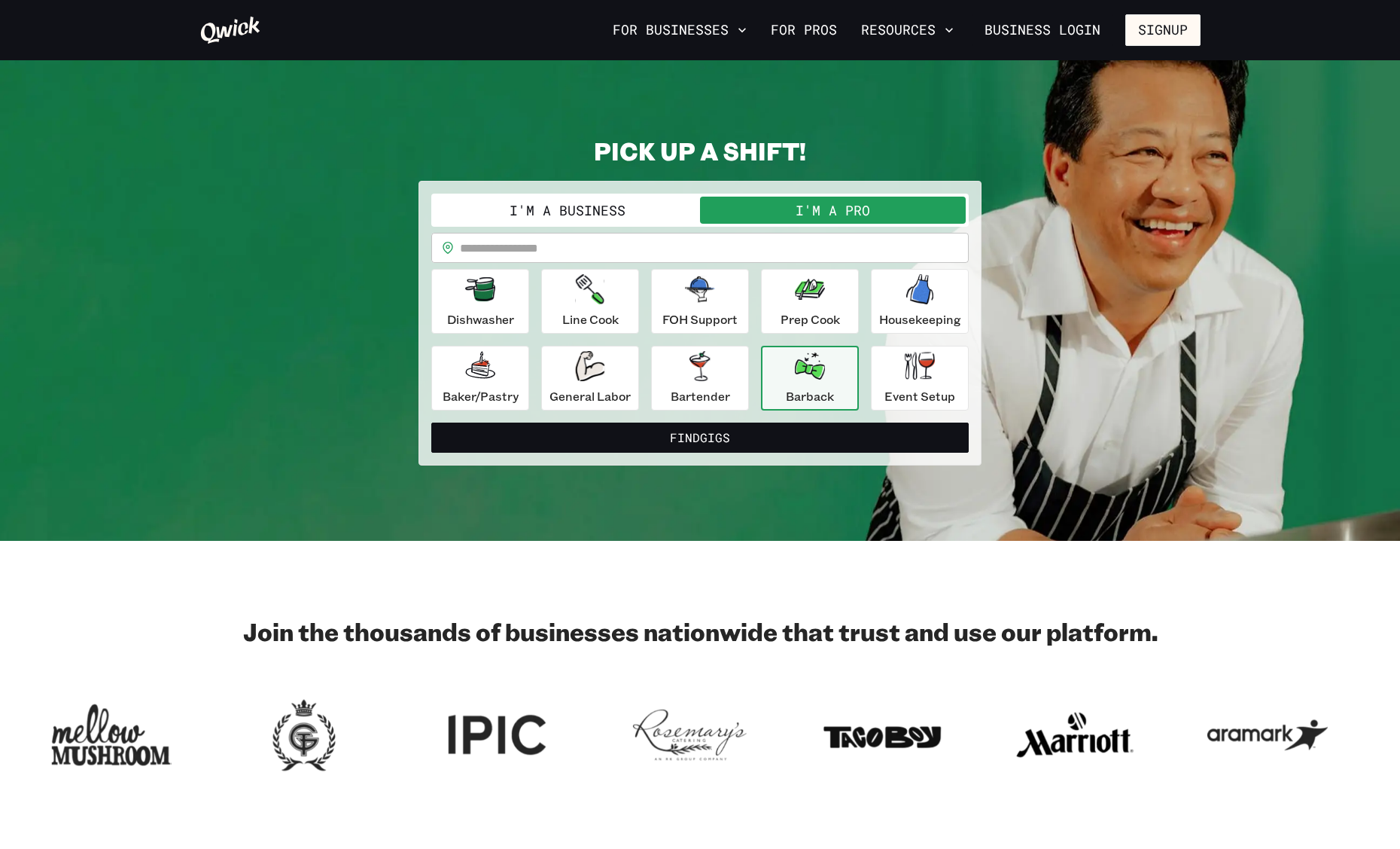
click at [674, 244] on input "text" at bounding box center [714, 247] width 509 height 30
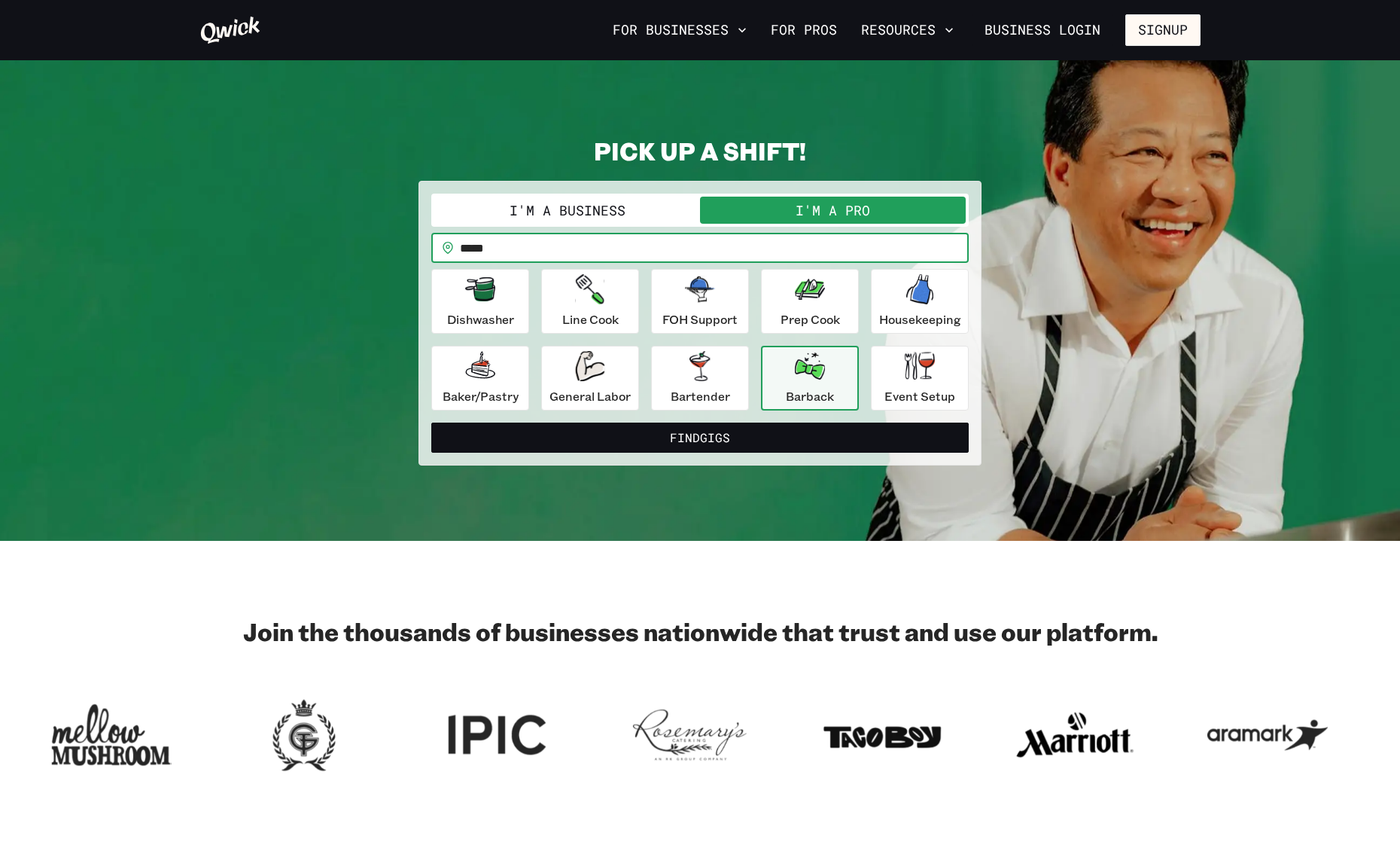
type input "*****"
click at [431, 422] on button "Find Gigs" at bounding box center [700, 437] width 537 height 30
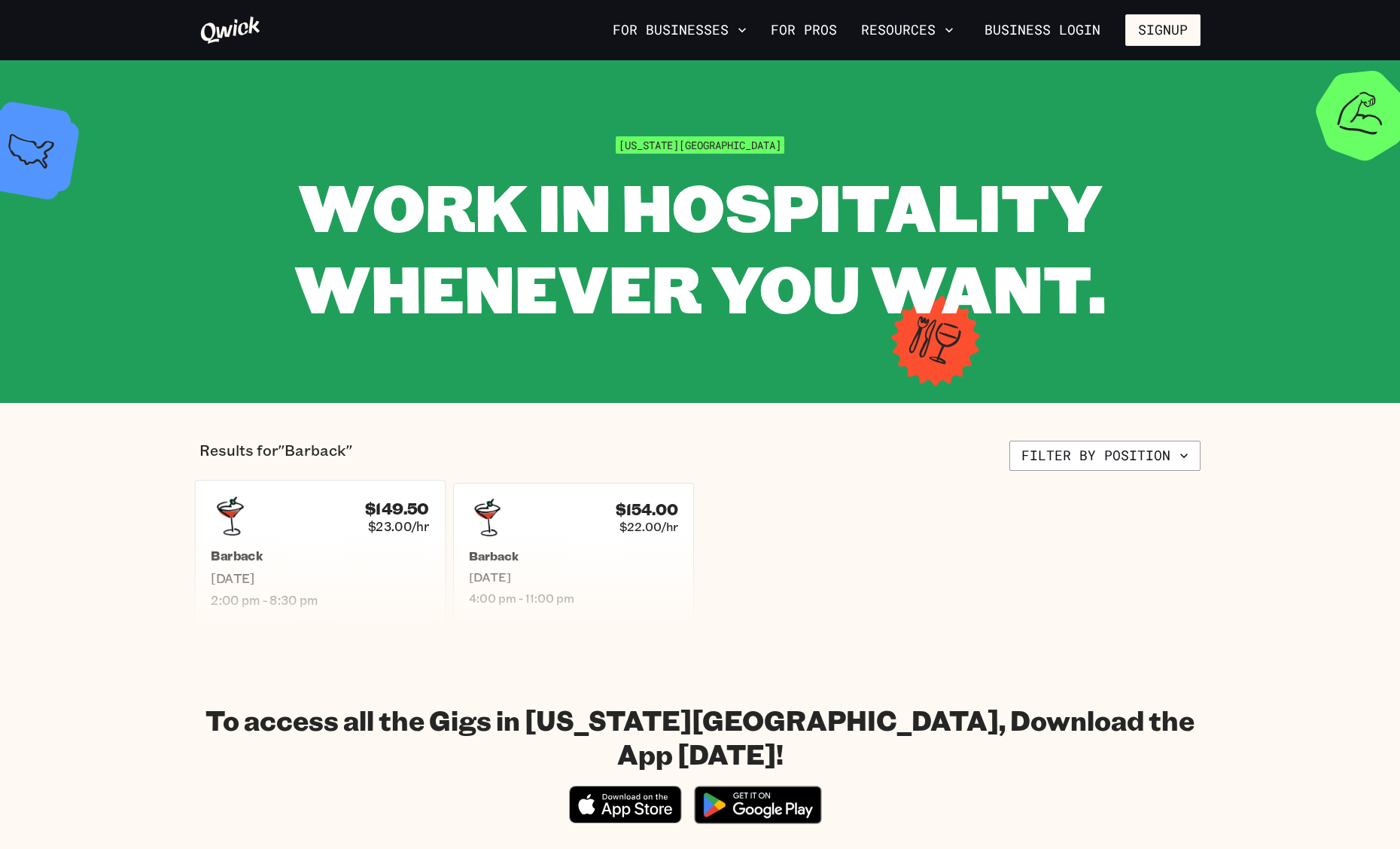
click at [354, 556] on h5 "Barback" at bounding box center [320, 556] width 218 height 16
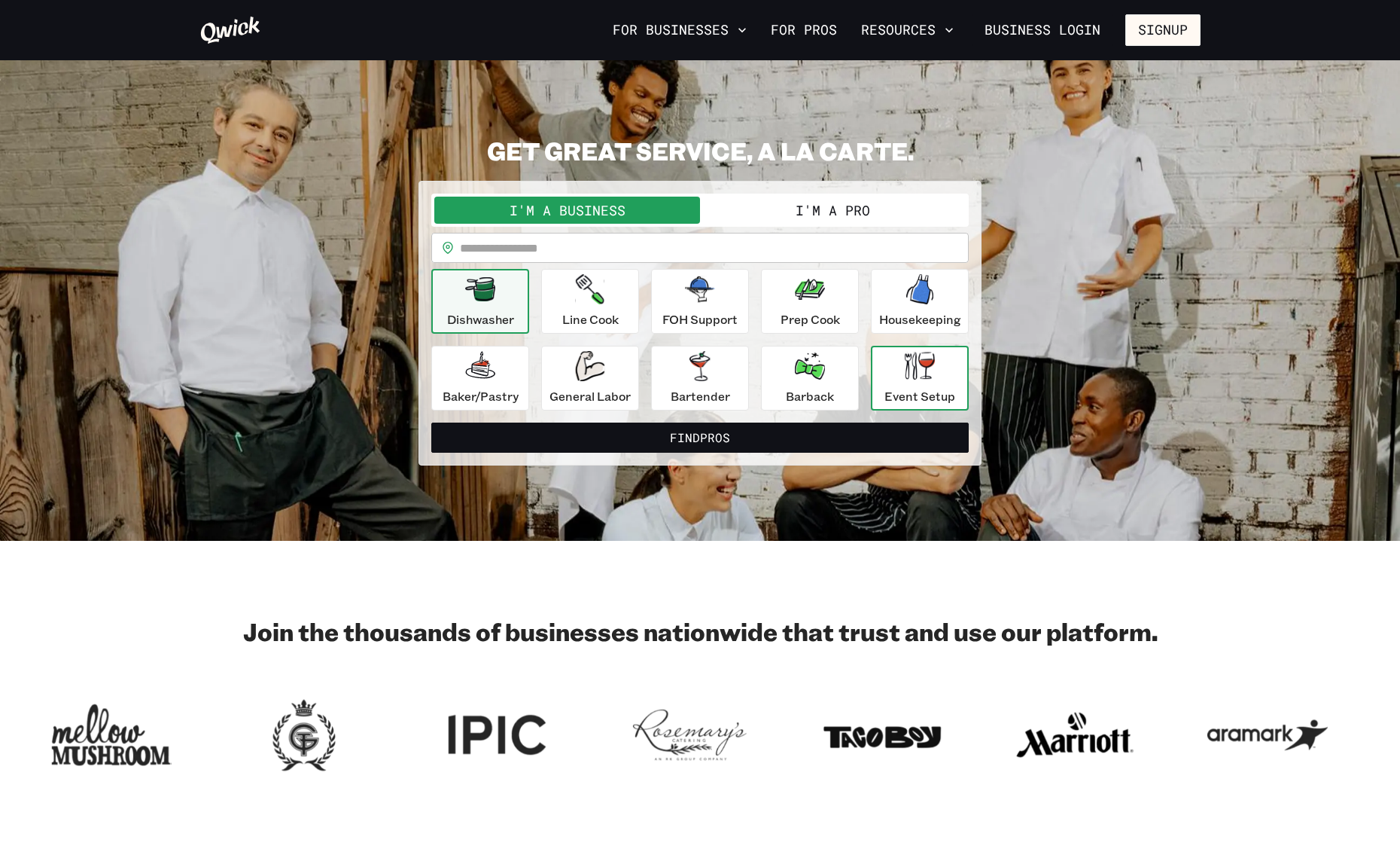
click at [927, 373] on icon "button" at bounding box center [919, 365] width 30 height 28
click at [801, 453] on div "**********" at bounding box center [700, 323] width 563 height 284
click at [840, 231] on div "**********" at bounding box center [700, 301] width 537 height 217
click at [840, 225] on div "**********" at bounding box center [700, 301] width 537 height 217
click at [838, 218] on button "I'm a Pro" at bounding box center [832, 210] width 266 height 27
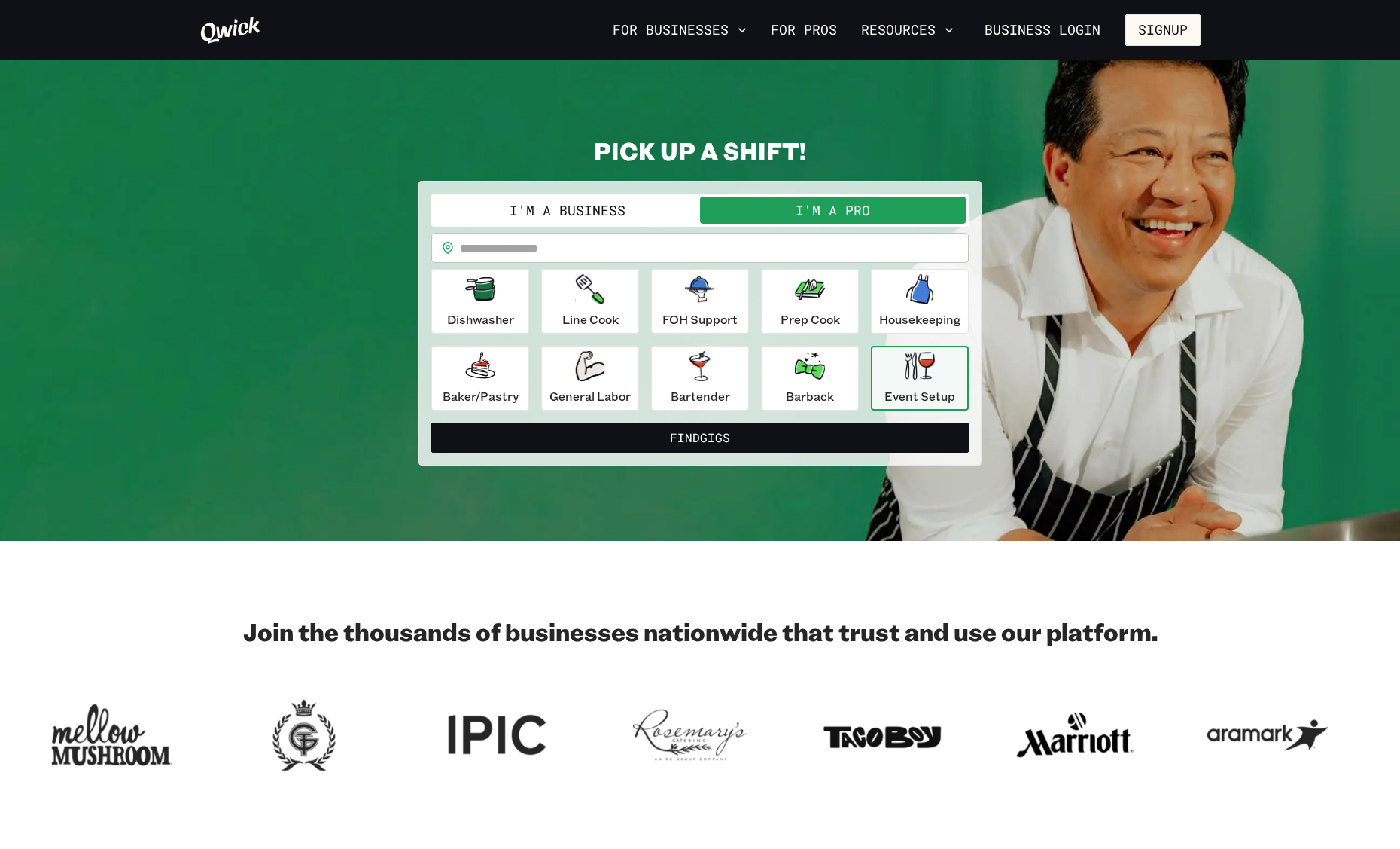
click at [807, 255] on input "text" at bounding box center [714, 247] width 509 height 30
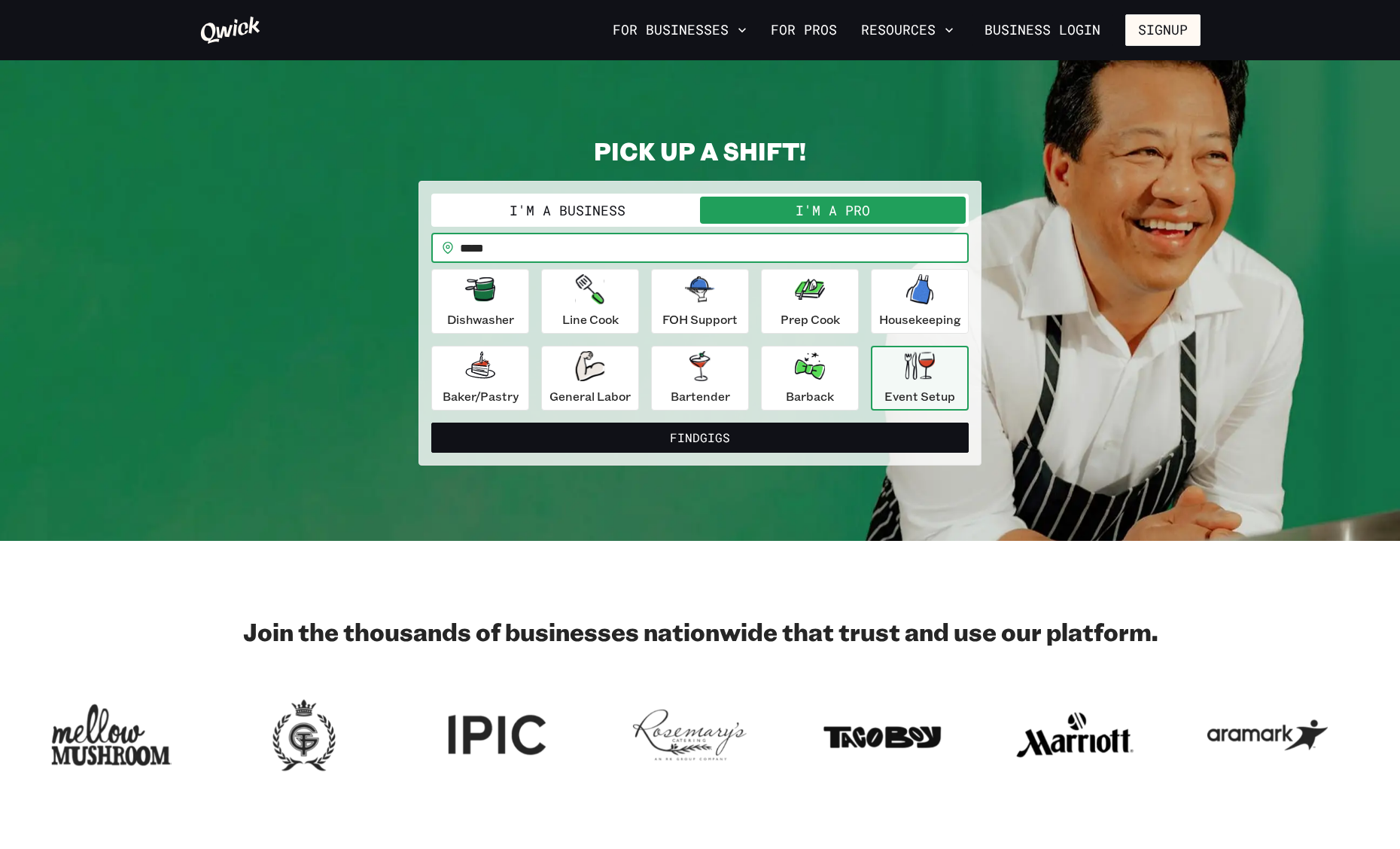
type input "*****"
click at [431, 422] on button "Find Gigs" at bounding box center [700, 437] width 537 height 30
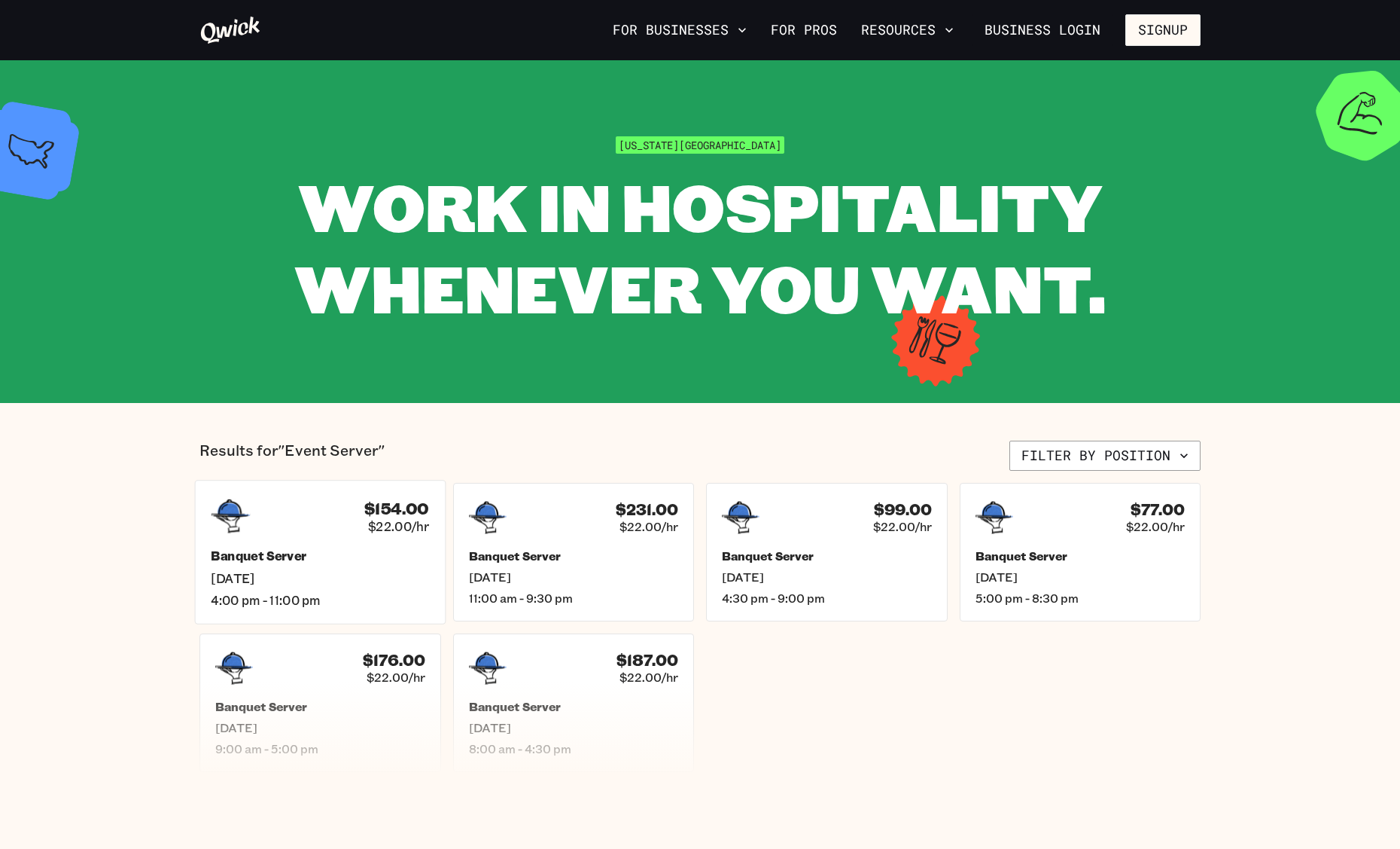
click at [413, 587] on div "Banquet Server Thu, Sep 18 4:00 pm - 11:00 pm" at bounding box center [320, 578] width 218 height 60
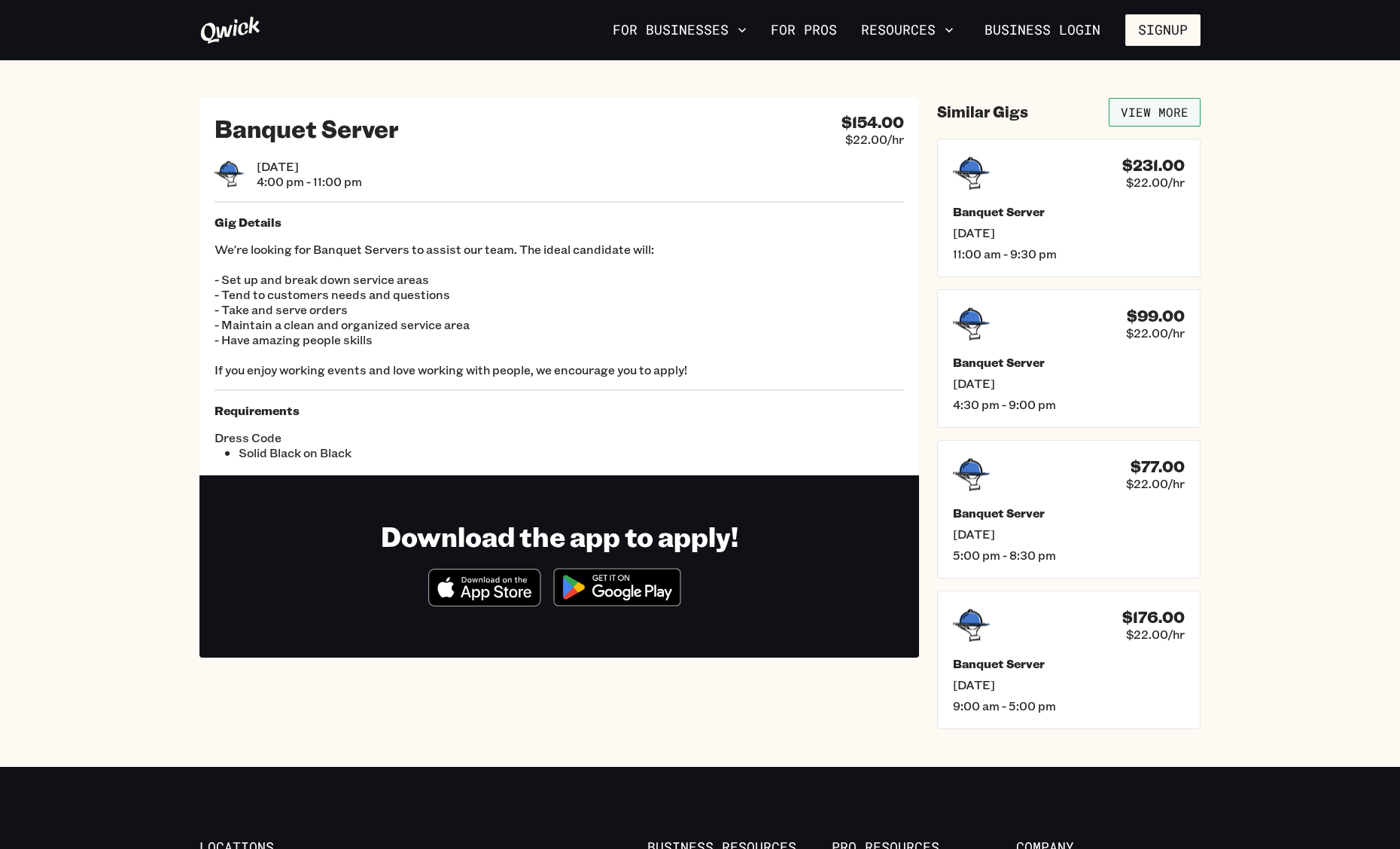
click at [1151, 110] on link "View More" at bounding box center [1155, 112] width 92 height 29
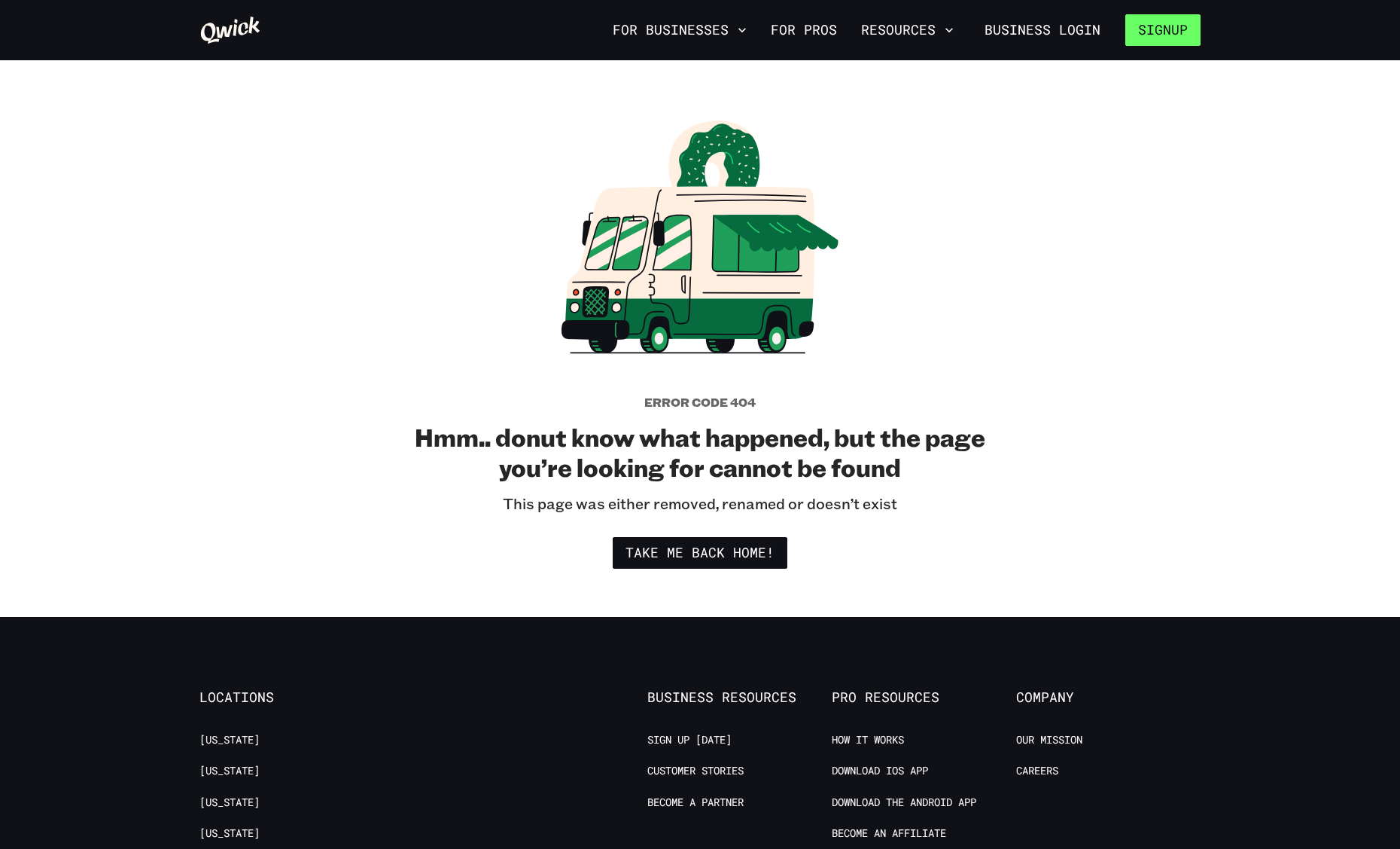
click at [1163, 43] on button "Signup" at bounding box center [1163, 30] width 75 height 32
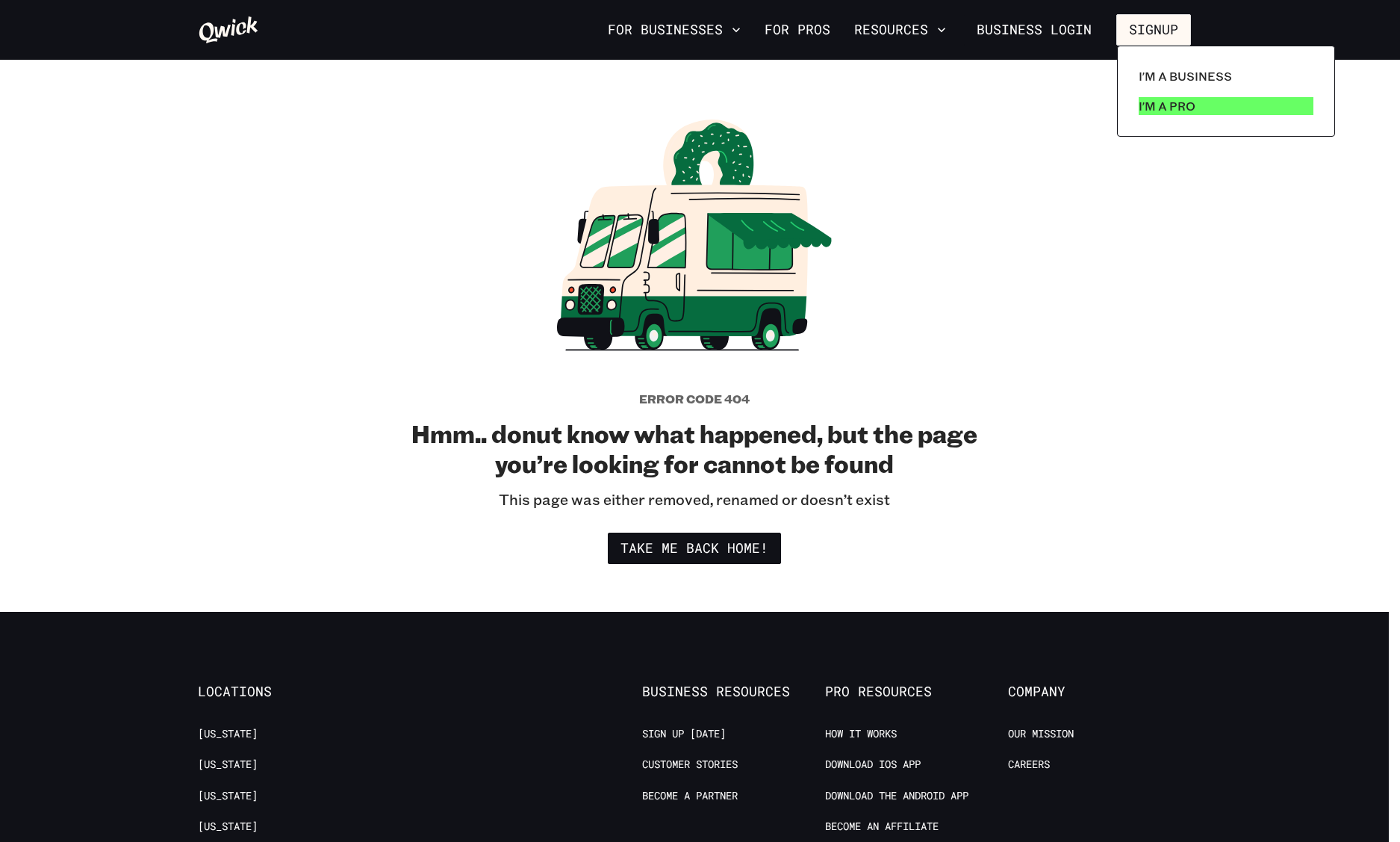
click at [1168, 113] on p "I'm a Pro" at bounding box center [1167, 106] width 57 height 18
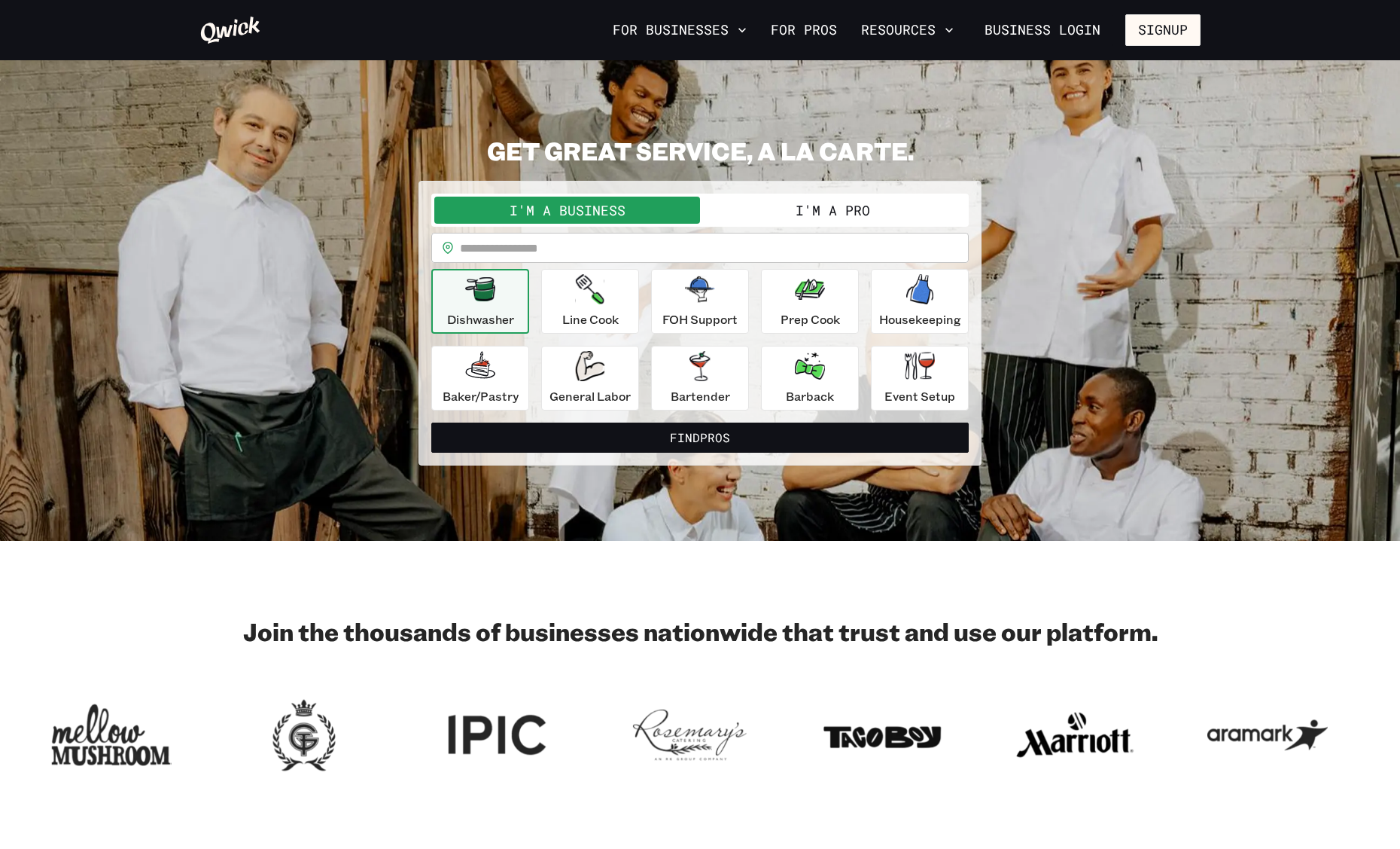
click at [858, 215] on button "I'm a Pro" at bounding box center [832, 210] width 266 height 27
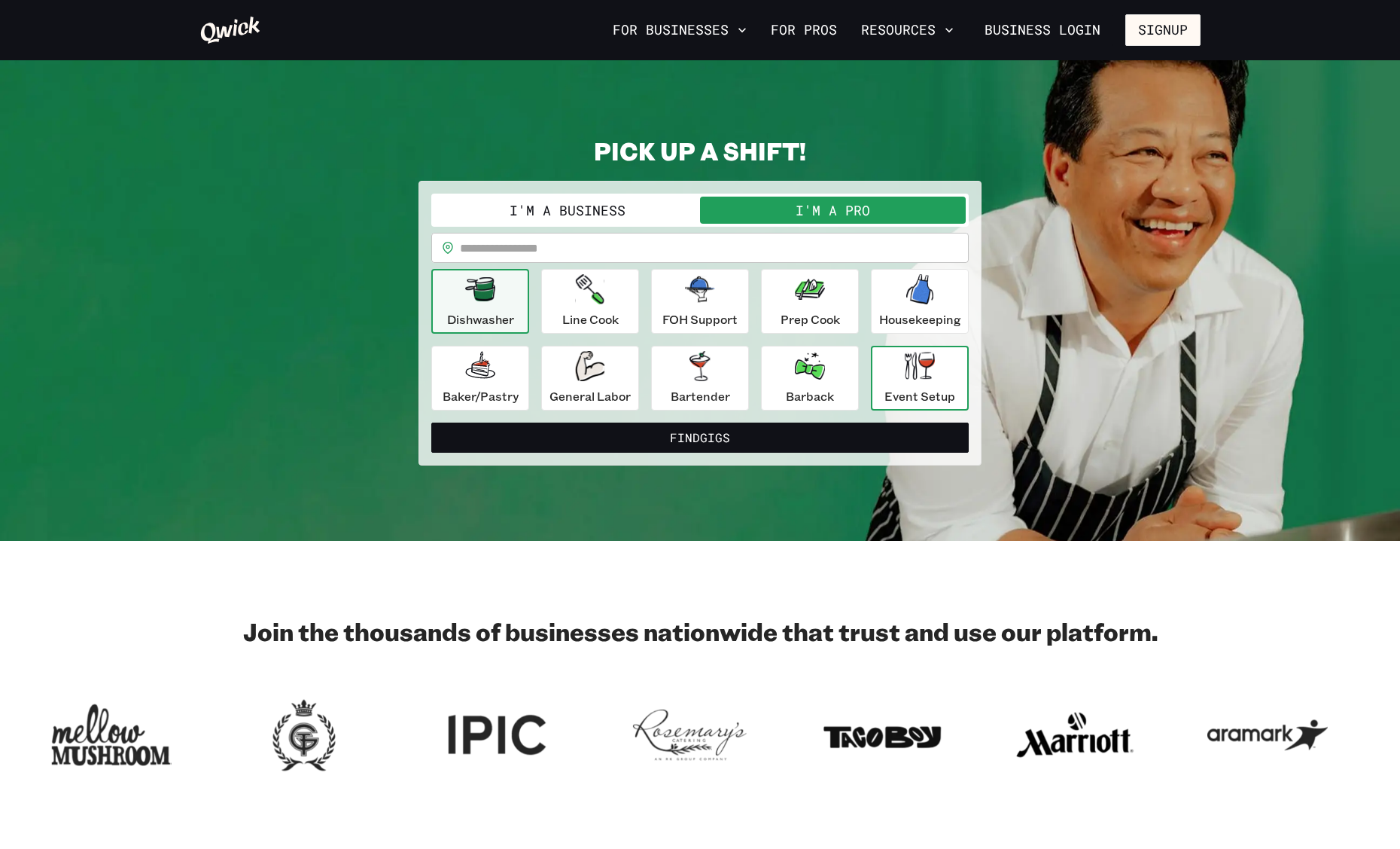
click at [921, 380] on icon "button" at bounding box center [919, 365] width 30 height 30
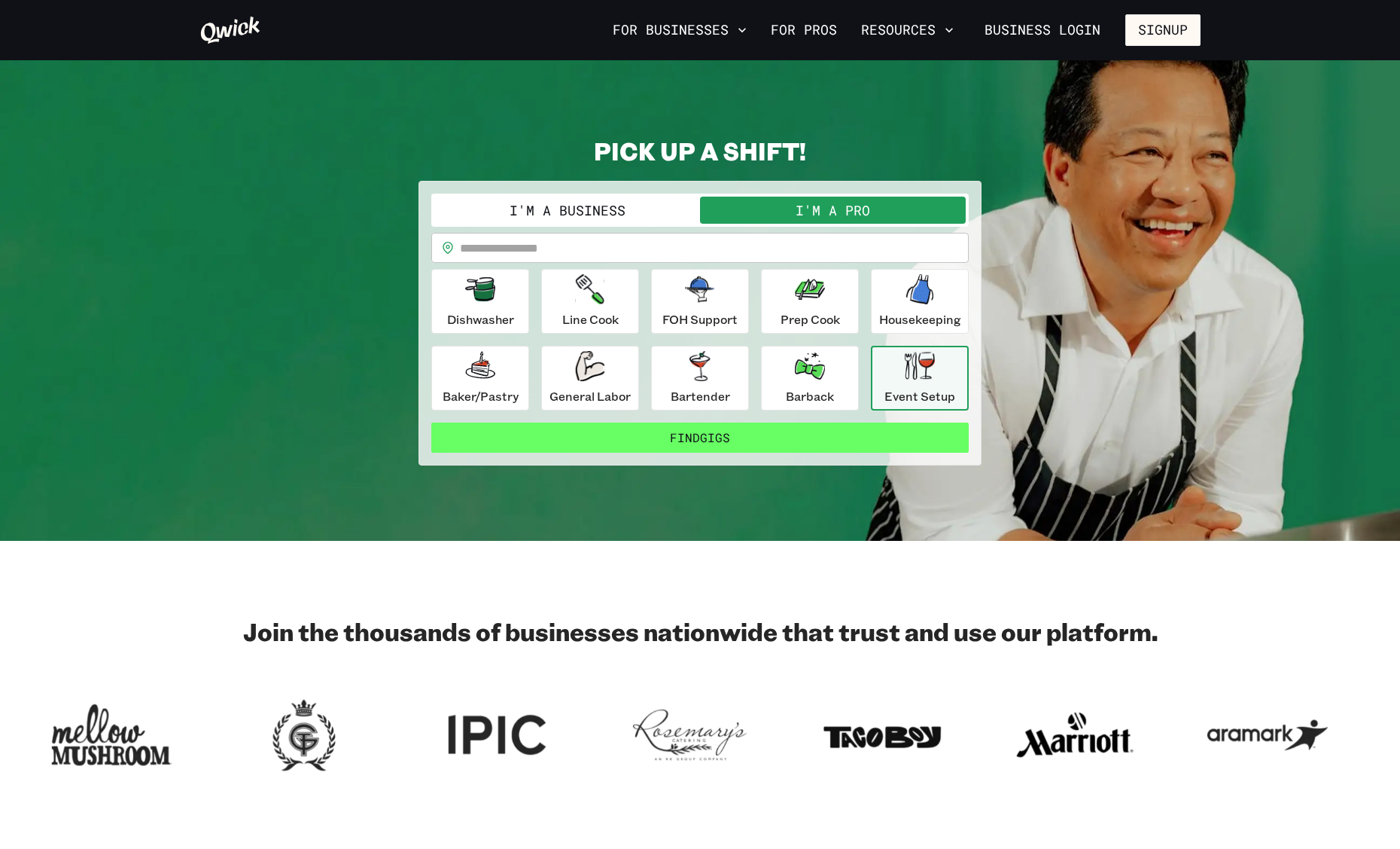
click at [761, 441] on button "Find Gigs" at bounding box center [700, 437] width 537 height 30
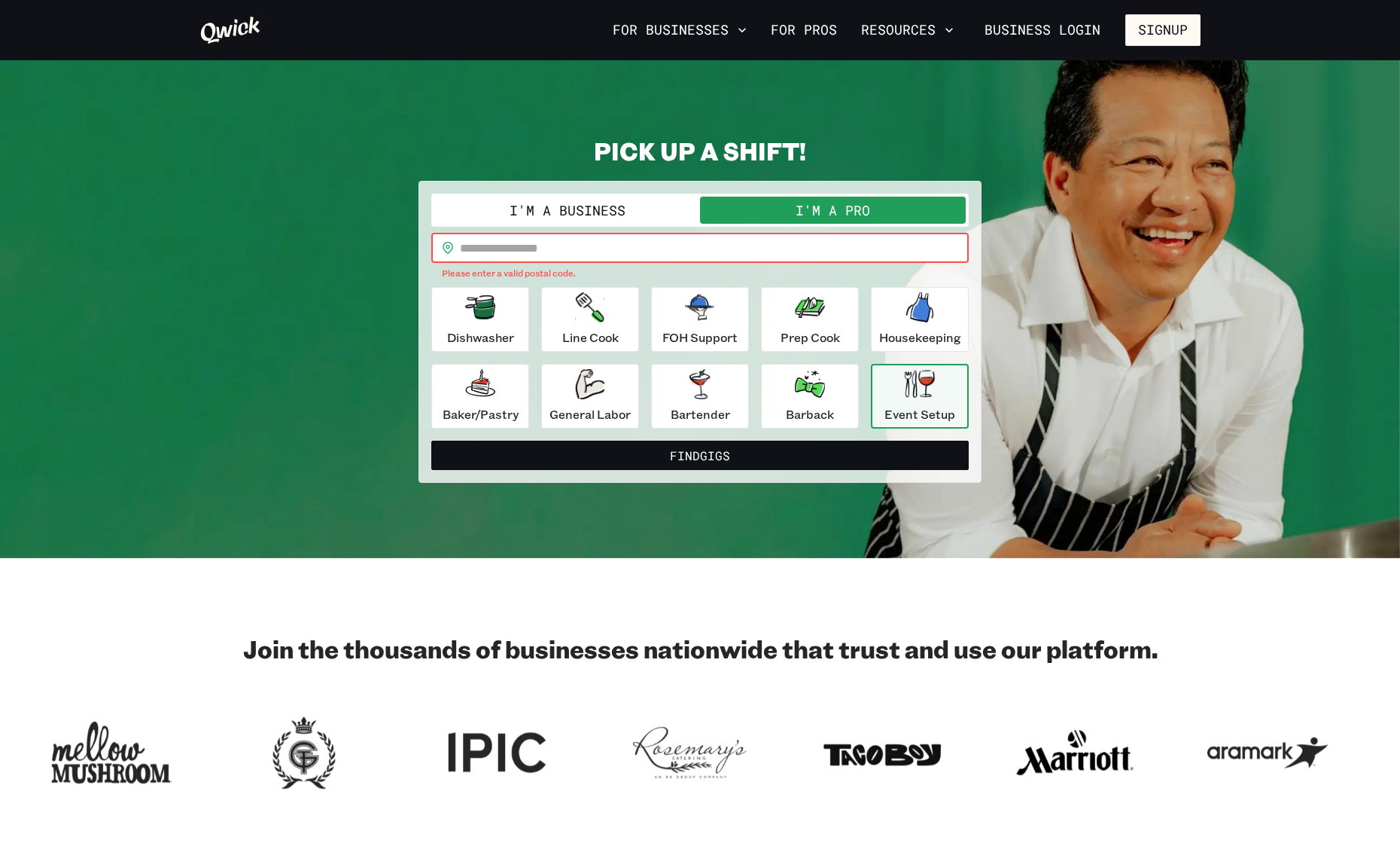
click at [563, 239] on input "text" at bounding box center [714, 247] width 509 height 30
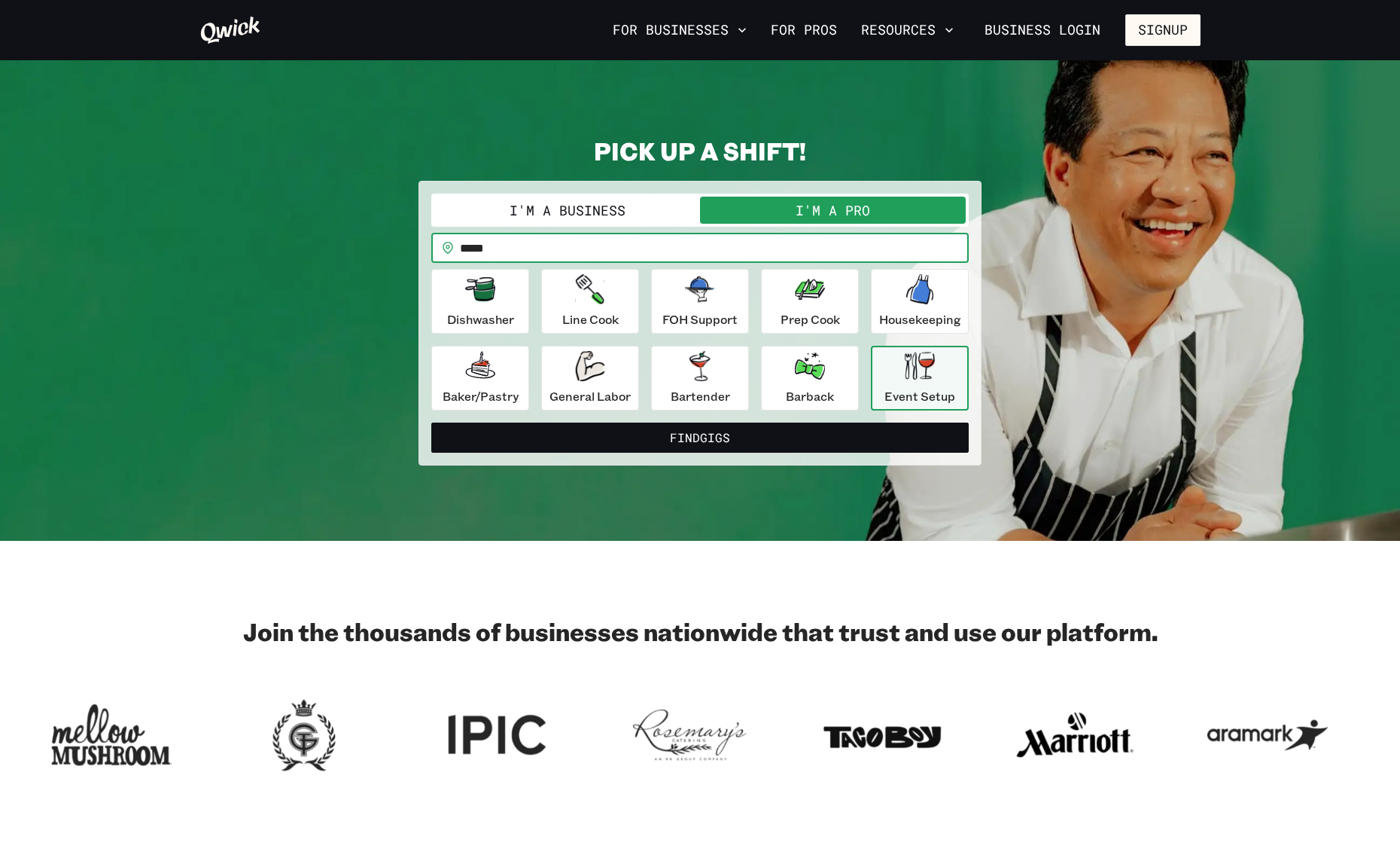
type input "*****"
click at [431, 422] on button "Find Gigs" at bounding box center [700, 437] width 537 height 30
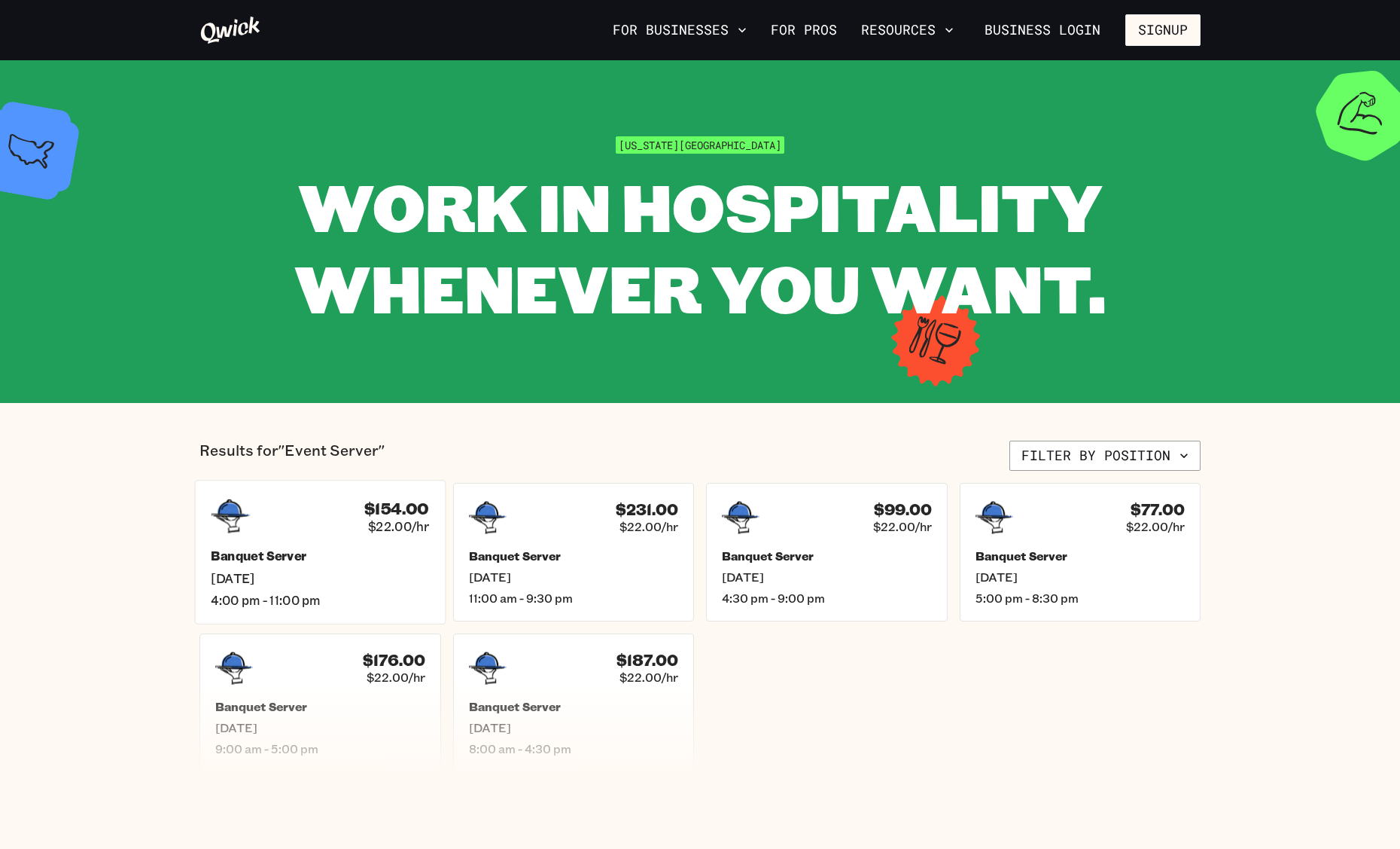
scroll to position [136, 0]
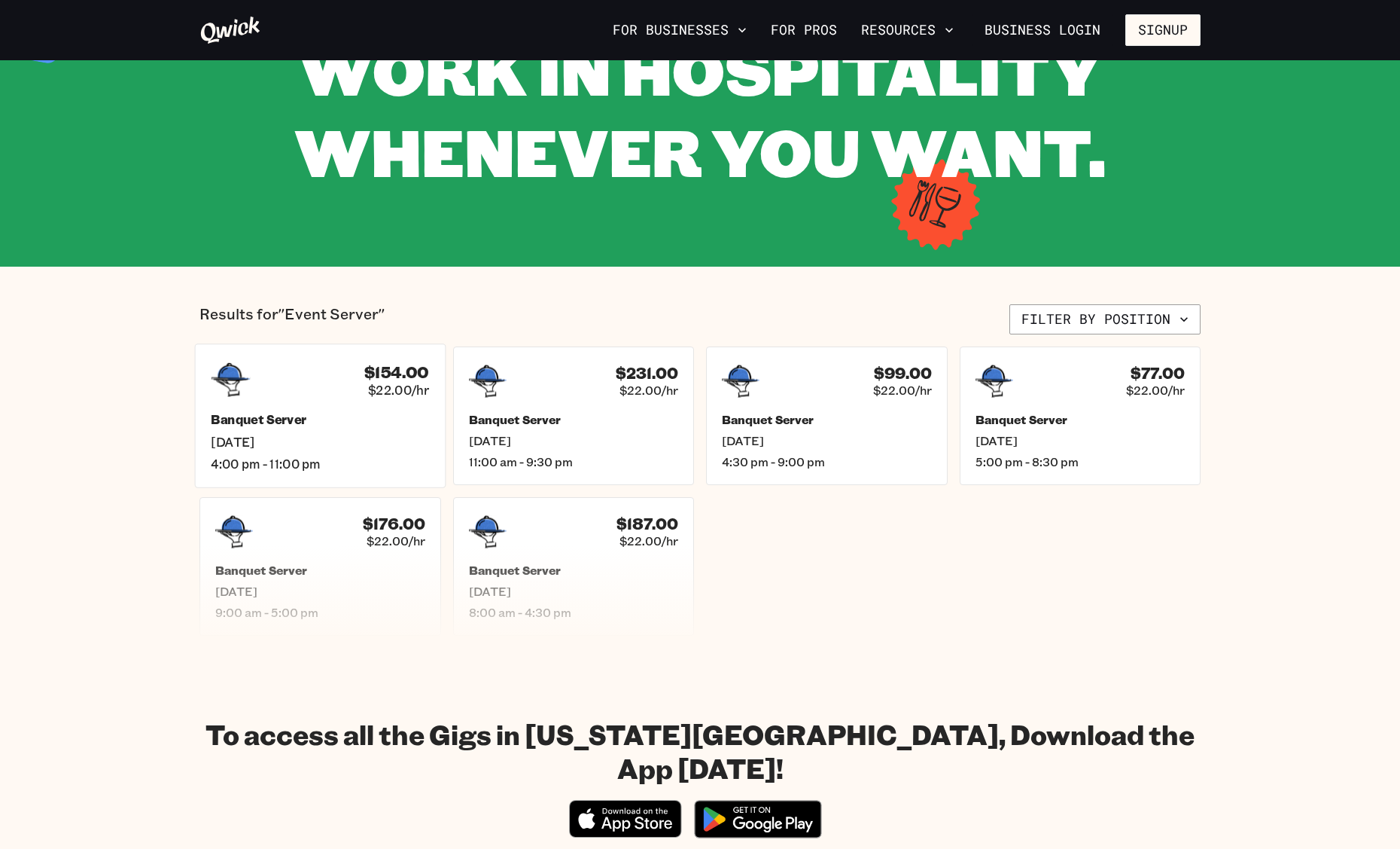
click at [420, 424] on h5 "Banquet Server" at bounding box center [320, 420] width 218 height 16
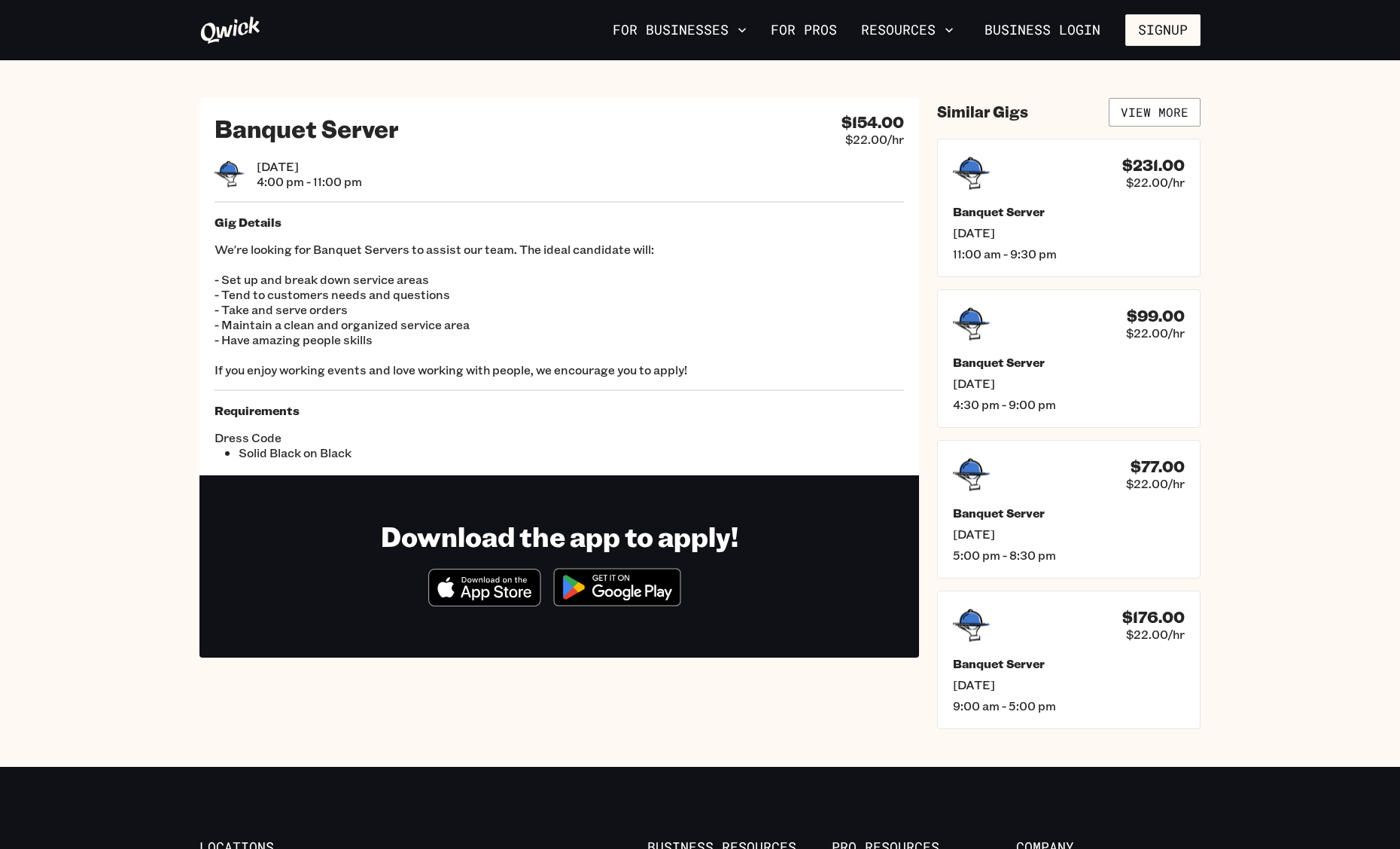
drag, startPoint x: 231, startPoint y: 225, endPoint x: 361, endPoint y: 382, distance: 203.8
click at [361, 381] on div "Banquet Server $154.00 $22.00/hr [DATE] 4:00 pm - 11:00 pm Gig Details We're lo…" at bounding box center [558, 286] width 719 height 377
drag, startPoint x: 388, startPoint y: 430, endPoint x: 442, endPoint y: 476, distance: 70.9
click at [421, 475] on div "Banquet Server $154.00 $22.00/hr [DATE] 4:00 pm - 11:00 pm Gig Details We're lo…" at bounding box center [558, 377] width 719 height 559
click at [1140, 108] on link "View More" at bounding box center [1155, 112] width 92 height 29
